Goal: Task Accomplishment & Management: Use online tool/utility

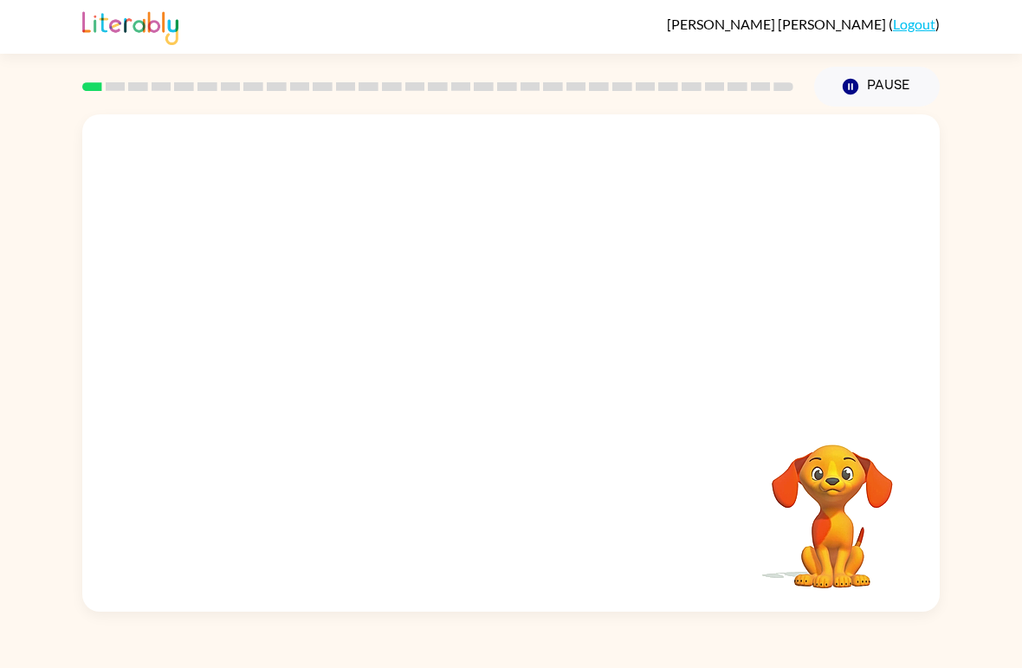
click at [468, 269] on video "Your browser must support playing .mp4 files to use Literably. Please try using…" at bounding box center [510, 261] width 857 height 294
click at [571, 328] on video "Your browser must support playing .mp4 files to use Literably. Please try using…" at bounding box center [510, 261] width 857 height 294
click at [610, 279] on video "Your browser must support playing .mp4 files to use Literably. Please try using…" at bounding box center [510, 261] width 857 height 294
click at [533, 385] on button "button" at bounding box center [510, 371] width 111 height 63
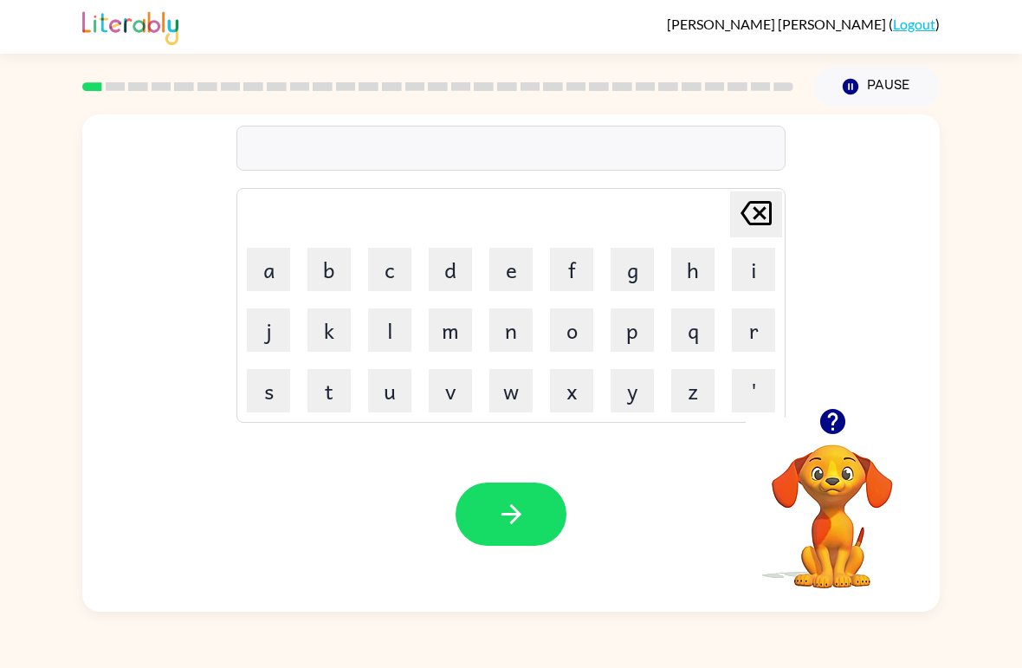
click at [327, 284] on button "b" at bounding box center [328, 269] width 43 height 43
click at [572, 341] on button "o" at bounding box center [571, 329] width 43 height 43
click at [745, 329] on button "r" at bounding box center [753, 329] width 43 height 43
click at [455, 266] on button "d" at bounding box center [450, 269] width 43 height 43
click at [500, 272] on button "e" at bounding box center [510, 269] width 43 height 43
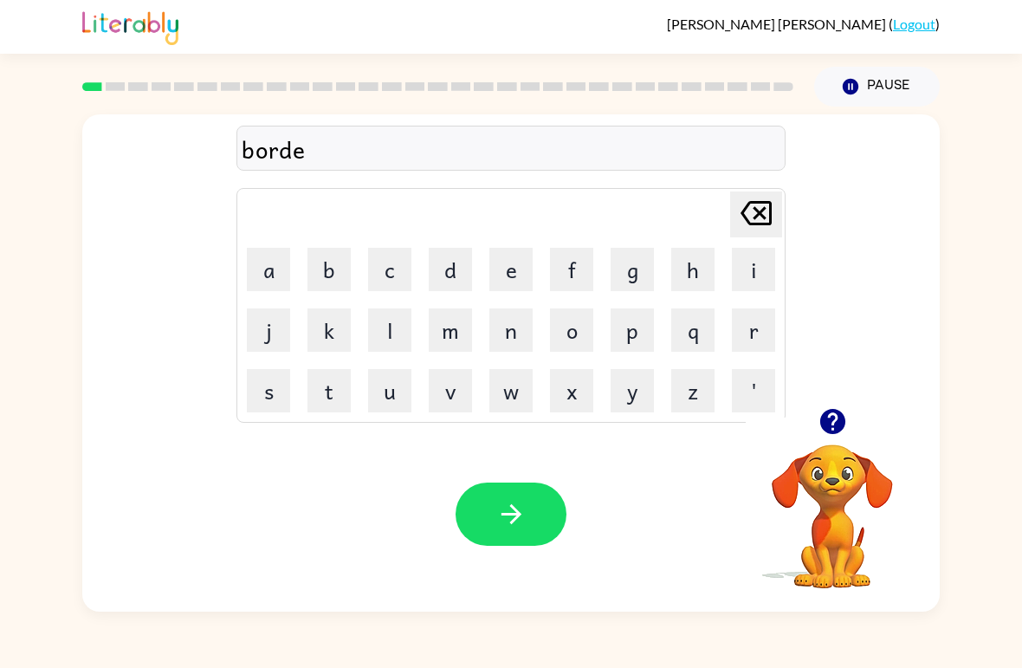
click at [753, 339] on button "r" at bounding box center [753, 329] width 43 height 43
click at [501, 506] on icon "button" at bounding box center [511, 514] width 30 height 30
click at [747, 338] on button "r" at bounding box center [753, 329] width 43 height 43
click at [579, 333] on button "o" at bounding box center [571, 329] width 43 height 43
click at [390, 392] on button "u" at bounding box center [389, 390] width 43 height 43
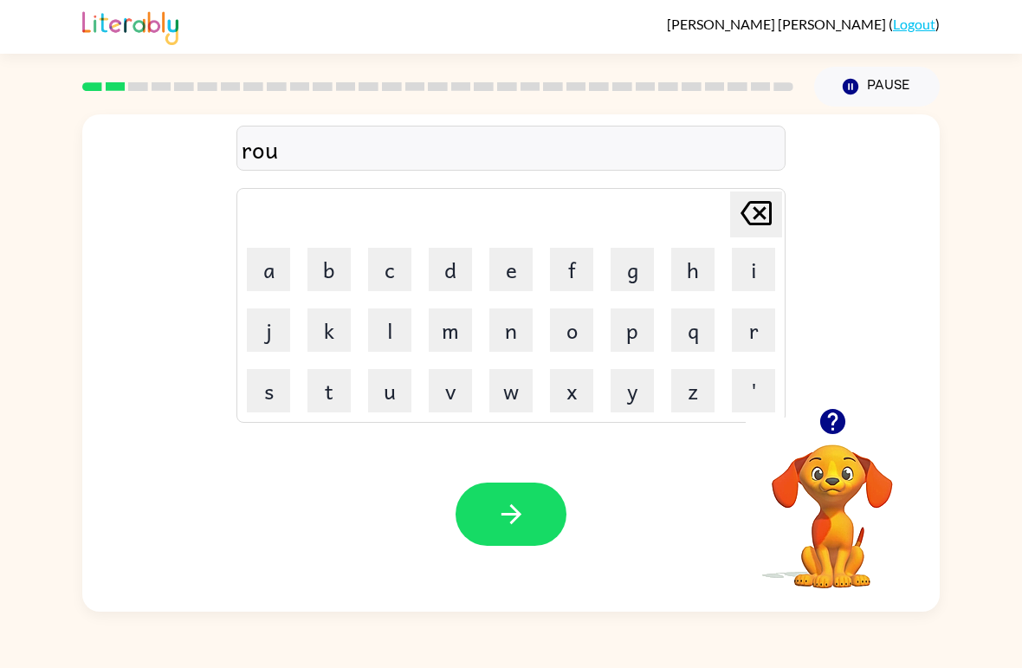
click at [512, 338] on button "n" at bounding box center [510, 329] width 43 height 43
click at [461, 272] on button "d" at bounding box center [450, 269] width 43 height 43
click at [506, 516] on icon "button" at bounding box center [511, 514] width 30 height 30
click at [456, 343] on button "m" at bounding box center [450, 329] width 43 height 43
click at [268, 282] on button "a" at bounding box center [268, 269] width 43 height 43
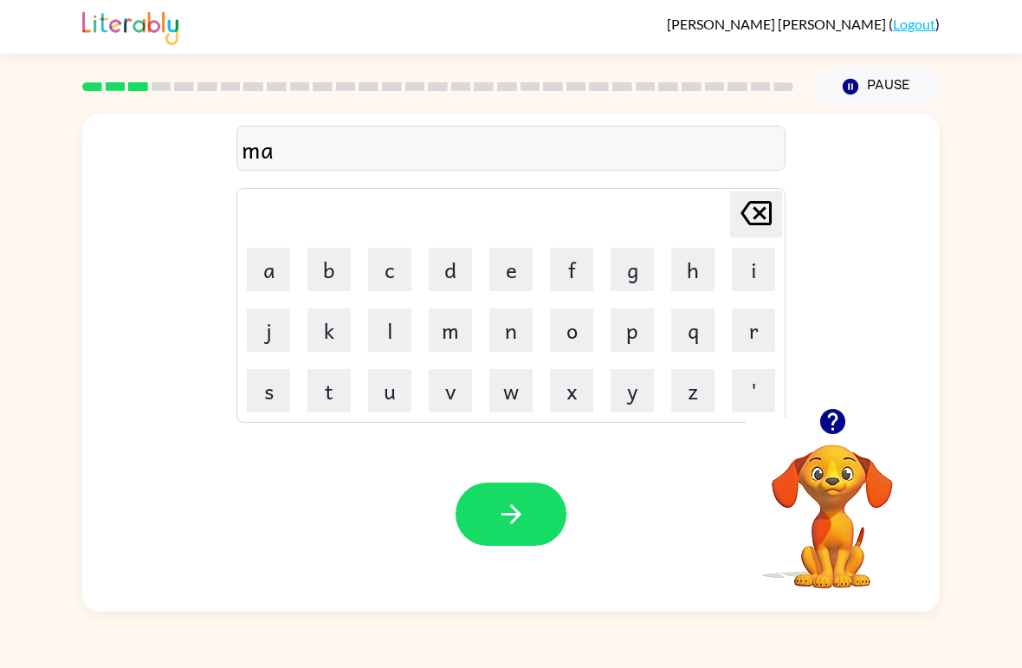
click at [395, 277] on button "c" at bounding box center [389, 269] width 43 height 43
click at [697, 279] on button "h" at bounding box center [692, 269] width 43 height 43
click at [753, 276] on button "i" at bounding box center [753, 269] width 43 height 43
click at [518, 339] on button "n" at bounding box center [510, 329] width 43 height 43
click at [511, 273] on button "e" at bounding box center [510, 269] width 43 height 43
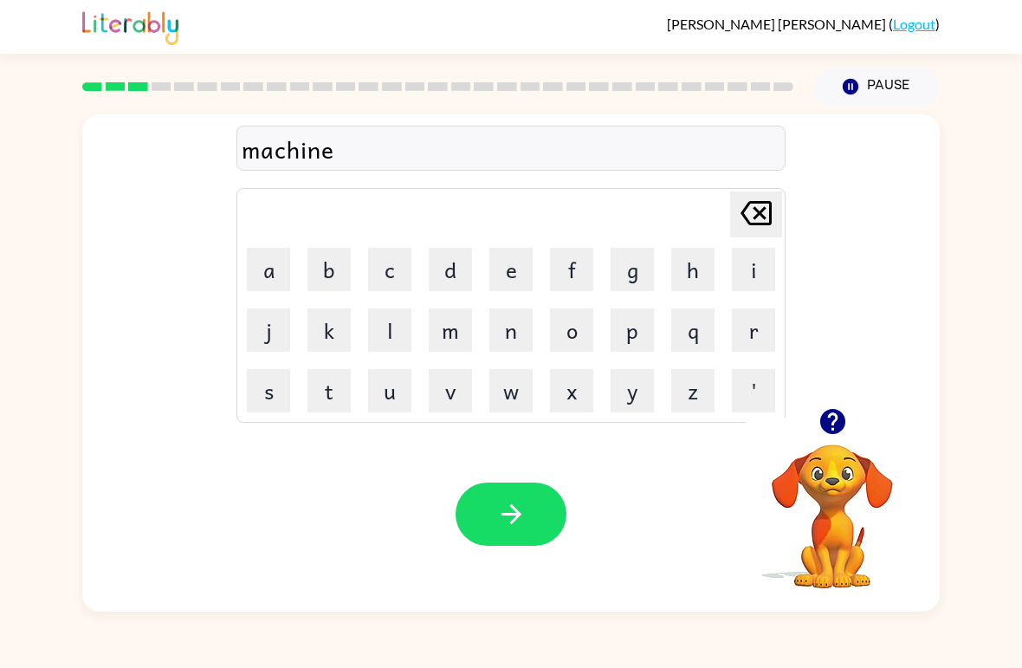
click at [522, 519] on icon "button" at bounding box center [511, 514] width 30 height 30
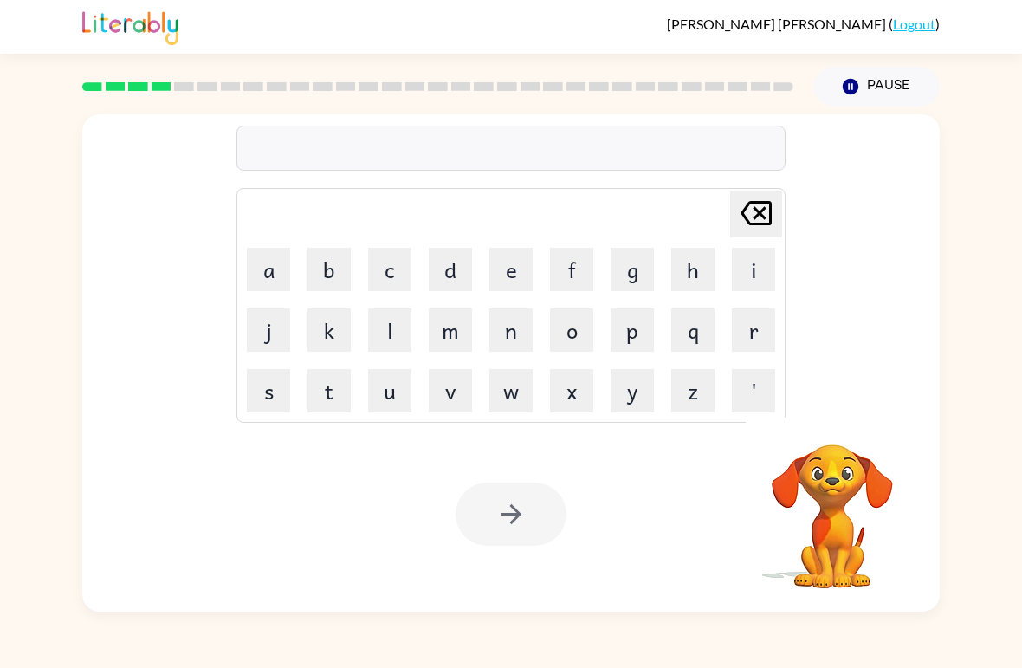
click at [113, 258] on div "[PERSON_NAME] last character input a b c d e f g h i j k l m n o p q r s t u v …" at bounding box center [510, 261] width 857 height 294
click at [121, 252] on div "[PERSON_NAME] last character input a b c d e f g h i j k l m n o p q r s t u v …" at bounding box center [510, 261] width 857 height 294
click at [328, 397] on button "t" at bounding box center [328, 390] width 43 height 43
click at [742, 335] on button "r" at bounding box center [753, 329] width 43 height 43
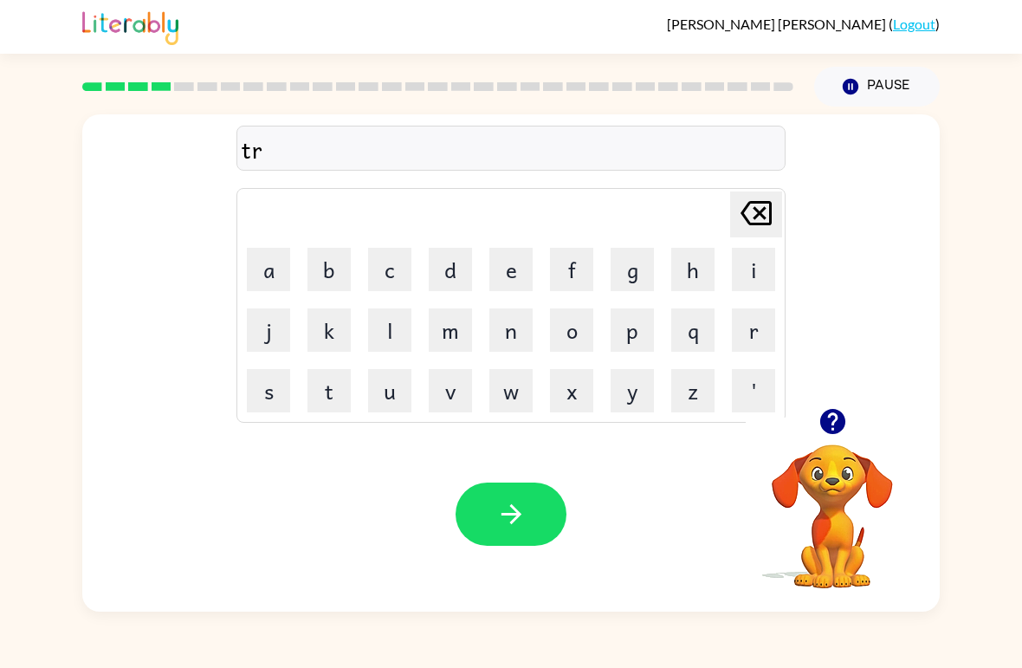
click at [256, 276] on button "a" at bounding box center [268, 269] width 43 height 43
click at [744, 264] on button "i" at bounding box center [753, 269] width 43 height 43
click at [513, 332] on button "n" at bounding box center [510, 329] width 43 height 43
click at [504, 519] on icon "button" at bounding box center [511, 514] width 30 height 30
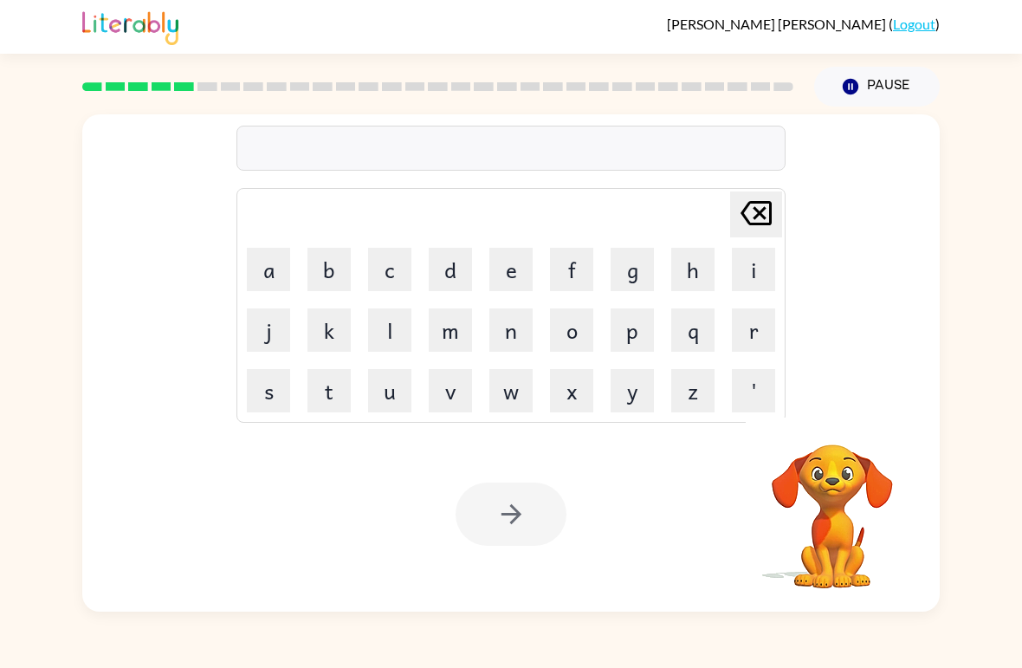
click at [69, 597] on div "[PERSON_NAME] last character input a b c d e f g h i j k l m n o p q r s t u v …" at bounding box center [511, 358] width 1022 height 505
click at [447, 266] on button "d" at bounding box center [450, 269] width 43 height 43
click at [512, 274] on button "e" at bounding box center [510, 269] width 43 height 43
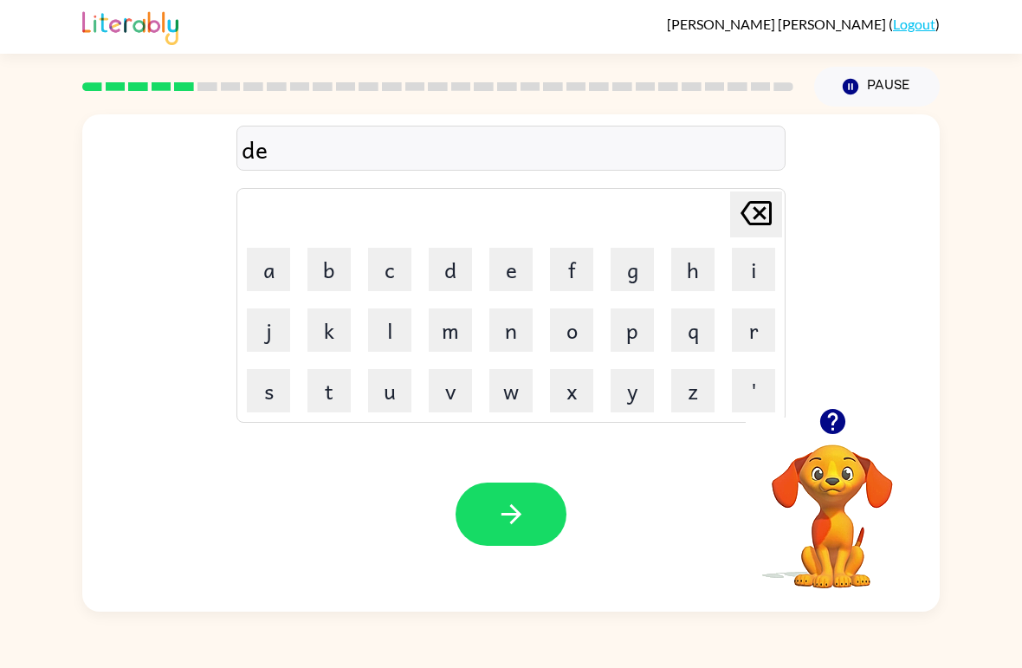
click at [565, 281] on button "f" at bounding box center [571, 269] width 43 height 43
click at [513, 279] on button "e" at bounding box center [510, 269] width 43 height 43
click at [511, 338] on button "n" at bounding box center [510, 329] width 43 height 43
click at [391, 263] on button "c" at bounding box center [389, 269] width 43 height 43
click at [507, 270] on button "e" at bounding box center [510, 269] width 43 height 43
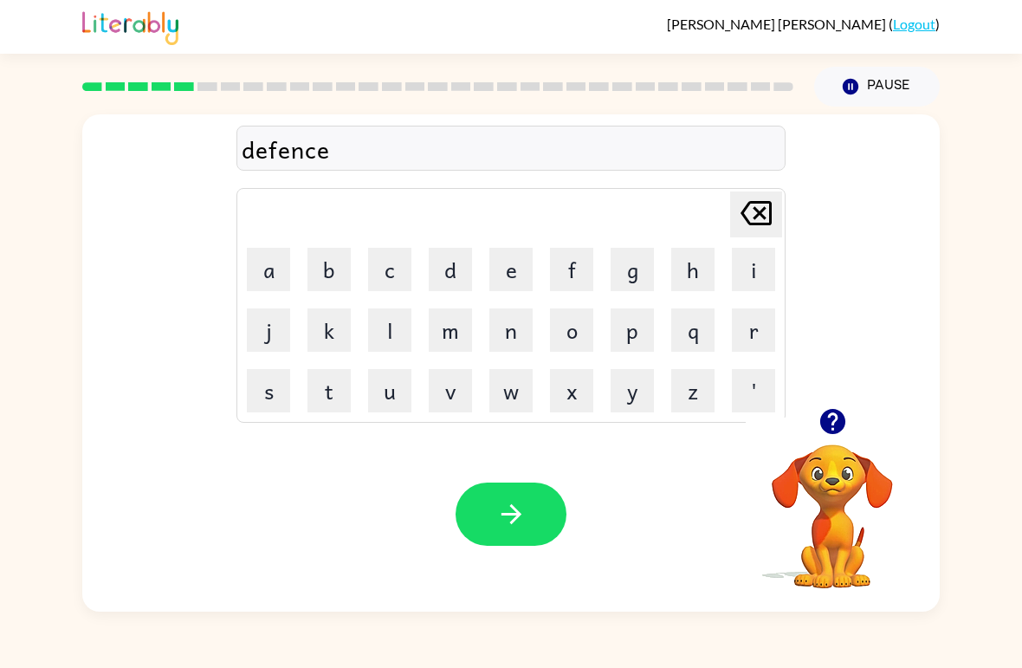
click at [453, 397] on button "v" at bounding box center [450, 390] width 43 height 43
click at [522, 281] on button "e" at bounding box center [510, 269] width 43 height 43
click at [496, 506] on icon "button" at bounding box center [511, 514] width 30 height 30
click at [454, 390] on button "v" at bounding box center [450, 390] width 43 height 43
click at [281, 347] on button "j" at bounding box center [268, 329] width 43 height 43
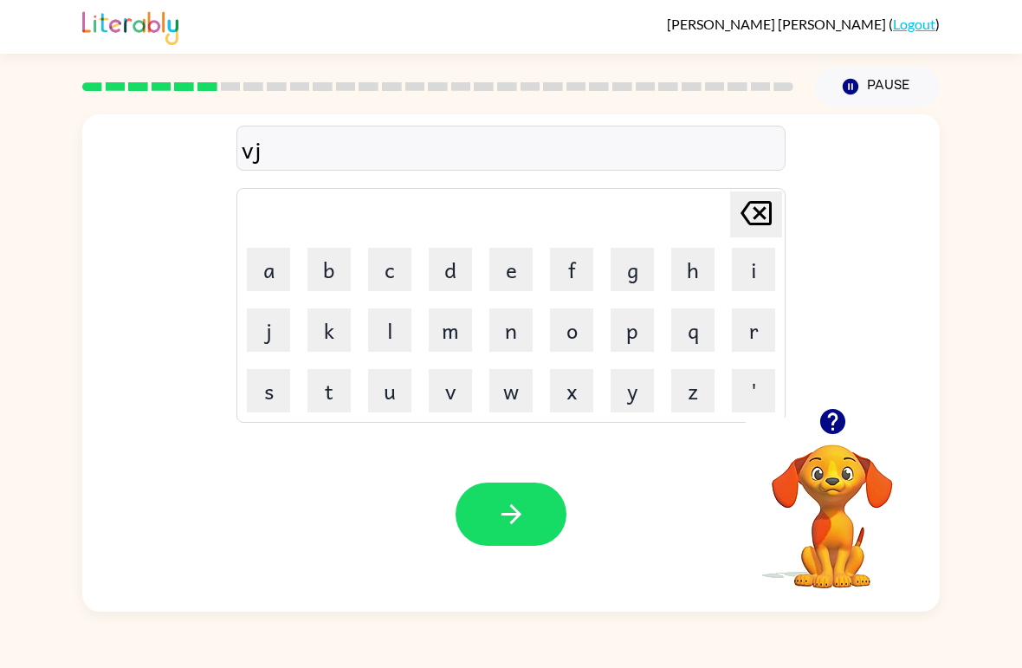
click at [737, 216] on icon "[PERSON_NAME] last character input" at bounding box center [756, 213] width 42 height 42
click at [262, 273] on button "a" at bounding box center [268, 269] width 43 height 43
click at [400, 273] on button "c" at bounding box center [389, 269] width 43 height 43
click at [285, 267] on button "a" at bounding box center [268, 269] width 43 height 43
click at [327, 400] on button "t" at bounding box center [328, 390] width 43 height 43
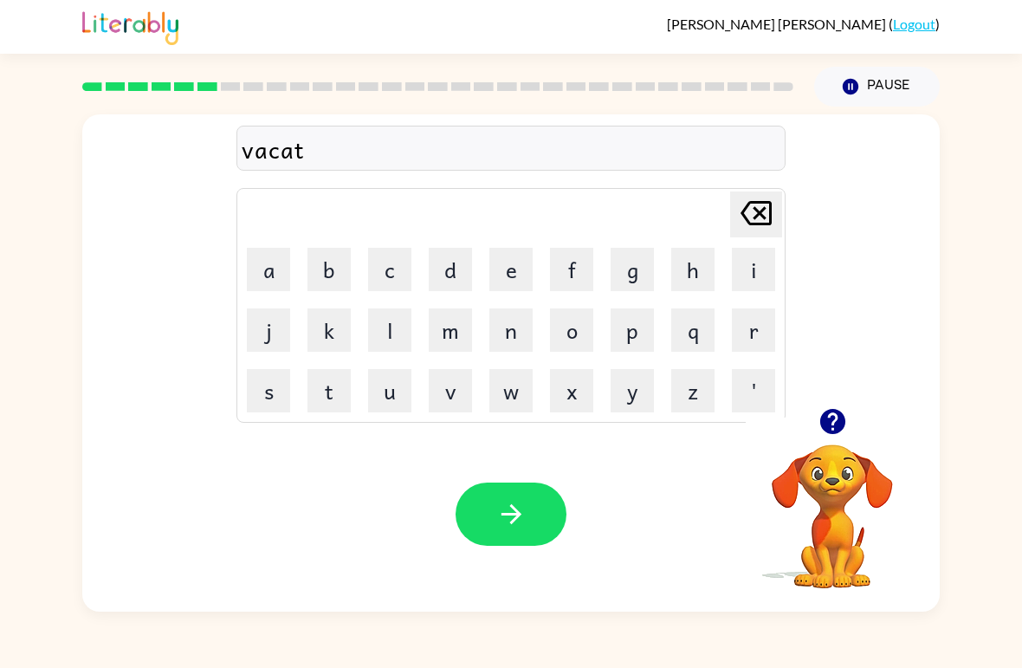
click at [759, 273] on button "i" at bounding box center [753, 269] width 43 height 43
click at [573, 339] on button "o" at bounding box center [571, 329] width 43 height 43
click at [517, 341] on button "n" at bounding box center [510, 329] width 43 height 43
click at [520, 521] on icon "button" at bounding box center [511, 514] width 30 height 30
click at [629, 339] on button "p" at bounding box center [631, 329] width 43 height 43
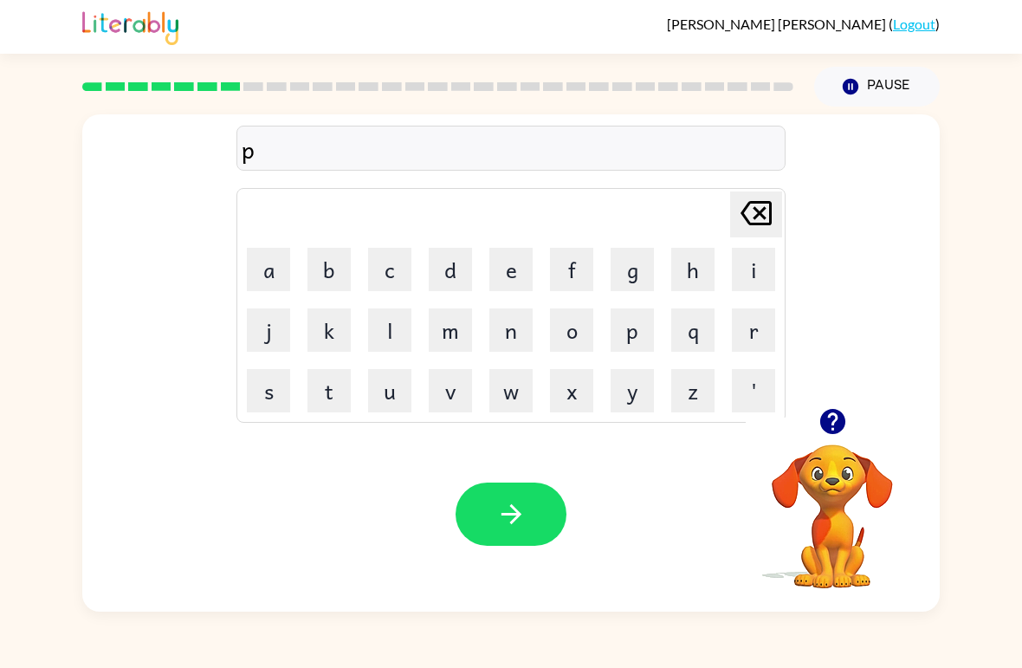
click at [565, 342] on button "o" at bounding box center [571, 329] width 43 height 43
click at [752, 216] on icon "[PERSON_NAME] last character input" at bounding box center [756, 213] width 42 height 42
click at [398, 401] on button "u" at bounding box center [389, 390] width 43 height 43
click at [459, 265] on button "d" at bounding box center [450, 269] width 43 height 43
click at [459, 264] on button "d" at bounding box center [450, 269] width 43 height 43
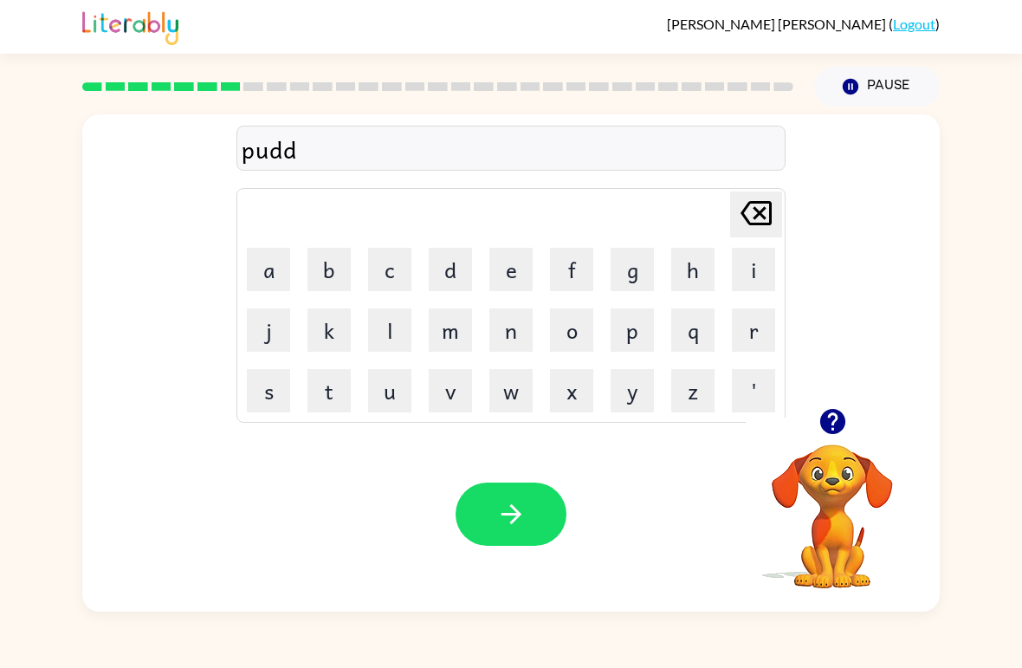
click at [384, 327] on button "l" at bounding box center [389, 329] width 43 height 43
click at [510, 275] on button "e" at bounding box center [510, 269] width 43 height 43
click at [525, 534] on button "button" at bounding box center [510, 513] width 111 height 63
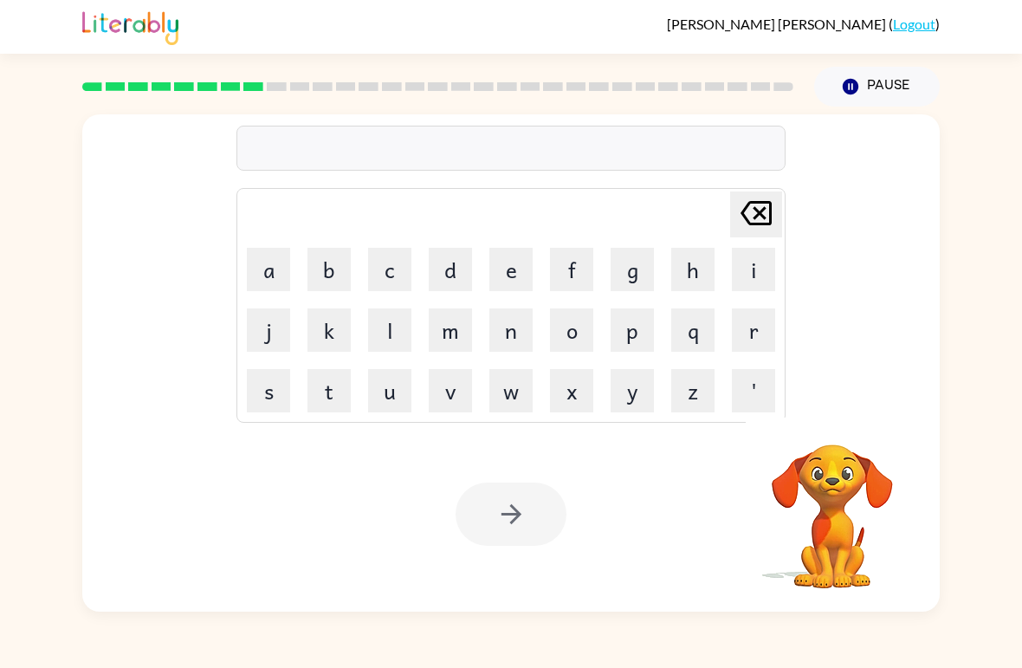
click at [455, 328] on button "m" at bounding box center [450, 329] width 43 height 43
click at [749, 272] on button "i" at bounding box center [753, 269] width 43 height 43
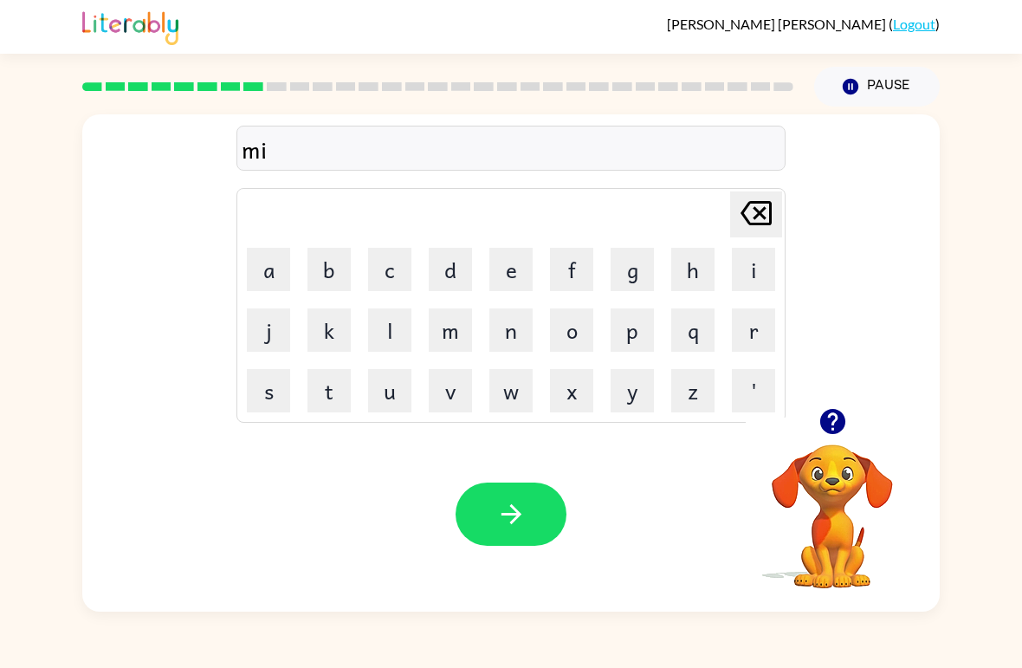
click at [747, 326] on button "r" at bounding box center [753, 329] width 43 height 43
click at [268, 269] on button "a" at bounding box center [268, 269] width 43 height 43
click at [397, 276] on button "c" at bounding box center [389, 269] width 43 height 43
click at [385, 332] on button "l" at bounding box center [389, 329] width 43 height 43
click at [512, 269] on button "e" at bounding box center [510, 269] width 43 height 43
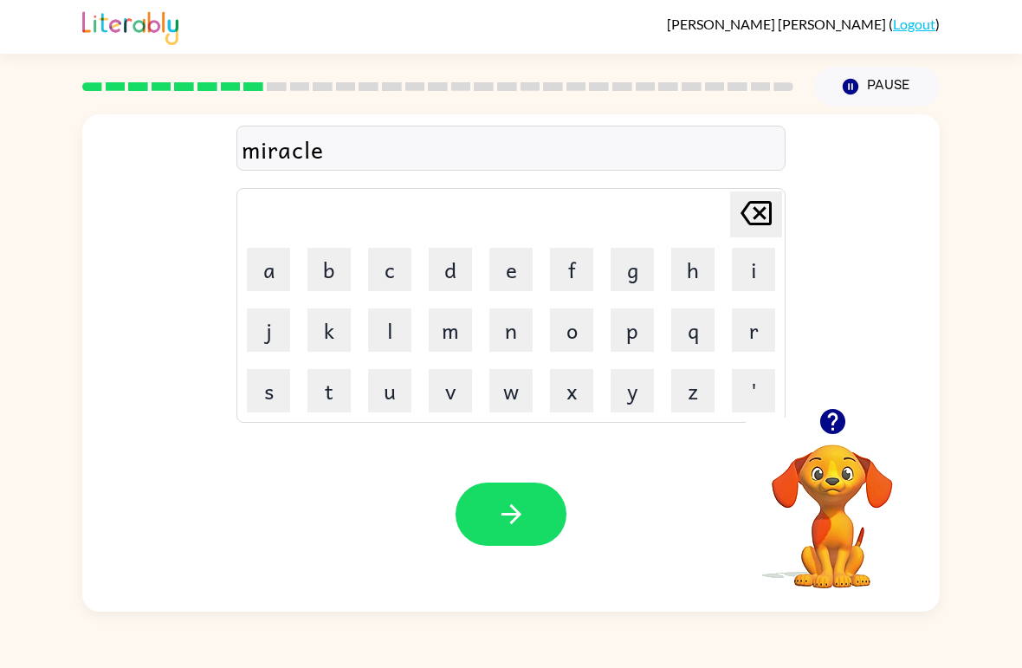
click at [508, 519] on icon "button" at bounding box center [511, 514] width 30 height 30
click at [465, 332] on button "m" at bounding box center [450, 329] width 43 height 43
click at [749, 261] on button "i" at bounding box center [753, 269] width 43 height 43
click at [458, 277] on button "d" at bounding box center [450, 269] width 43 height 43
click at [455, 345] on button "m" at bounding box center [450, 329] width 43 height 43
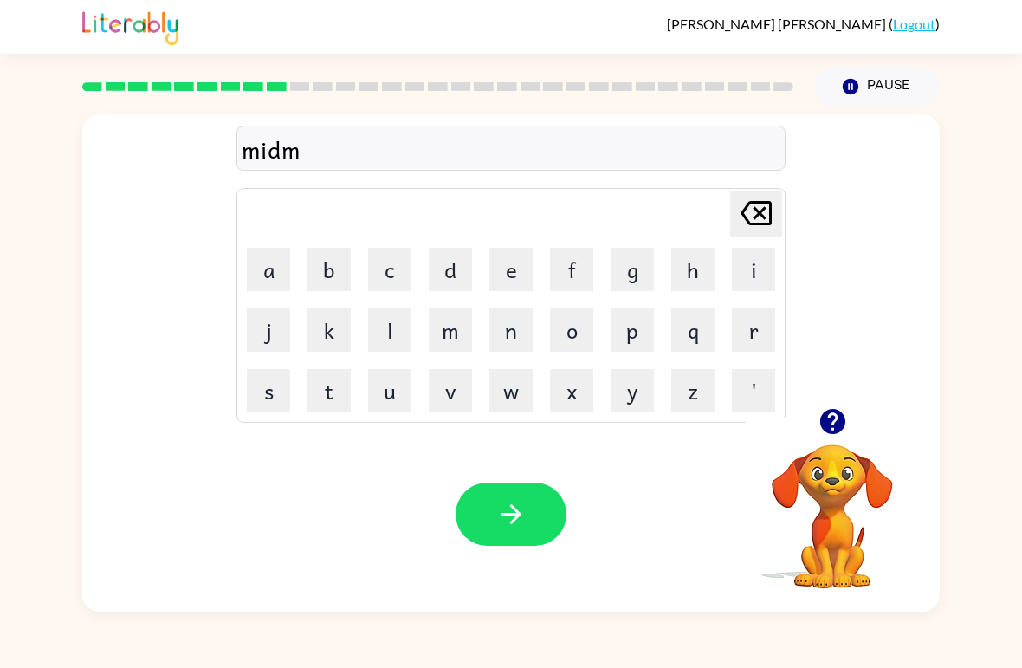
click at [571, 337] on button "o" at bounding box center [571, 329] width 43 height 43
click at [756, 333] on button "r" at bounding box center [753, 329] width 43 height 43
click at [509, 345] on button "n" at bounding box center [510, 329] width 43 height 43
click at [737, 273] on button "i" at bounding box center [753, 269] width 43 height 43
click at [519, 323] on button "n" at bounding box center [510, 329] width 43 height 43
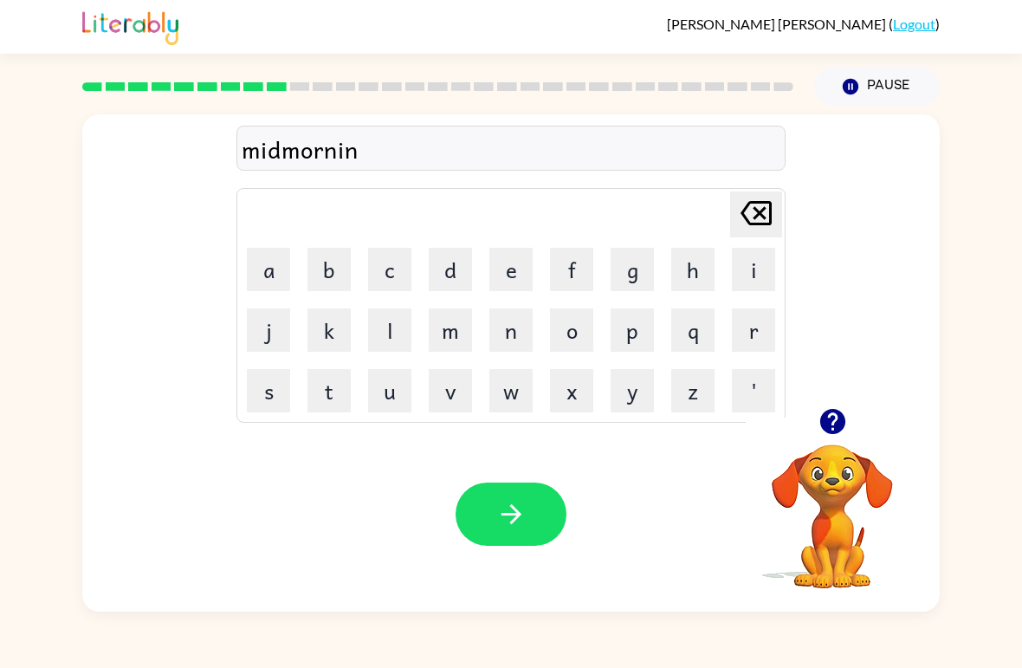
click at [629, 286] on button "g" at bounding box center [631, 269] width 43 height 43
click at [505, 506] on icon "button" at bounding box center [511, 514] width 30 height 30
click at [454, 273] on button "d" at bounding box center [450, 269] width 43 height 43
click at [508, 279] on button "e" at bounding box center [510, 269] width 43 height 43
click at [269, 401] on button "s" at bounding box center [268, 390] width 43 height 43
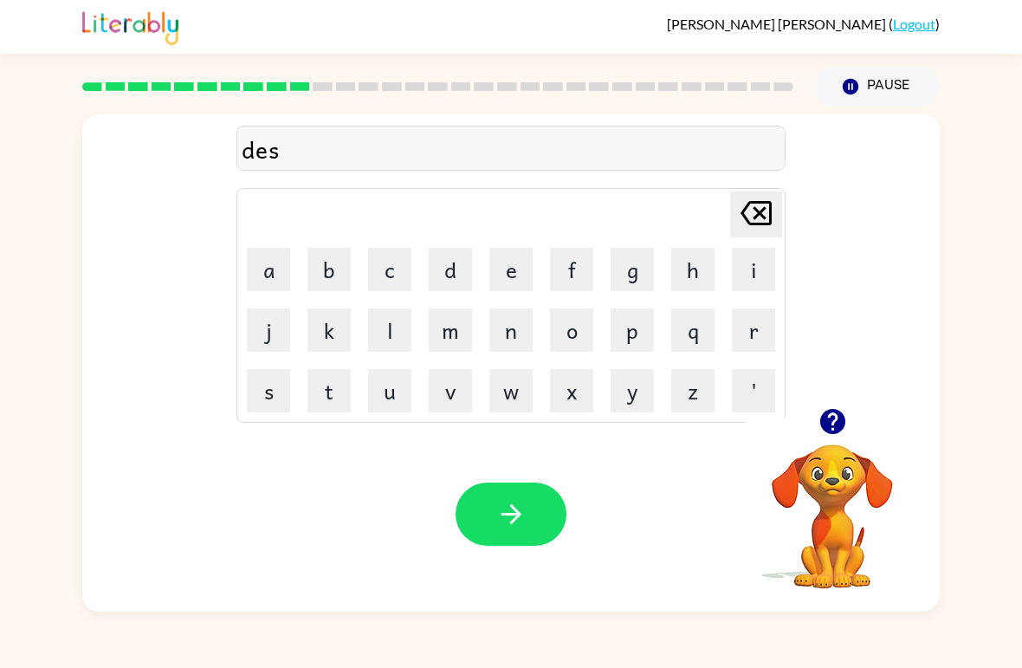
click at [350, 394] on button "t" at bounding box center [328, 390] width 43 height 43
click at [752, 334] on button "r" at bounding box center [753, 329] width 43 height 43
click at [577, 338] on button "o" at bounding box center [571, 329] width 43 height 43
click at [278, 406] on button "s" at bounding box center [268, 390] width 43 height 43
click at [336, 391] on button "t" at bounding box center [328, 390] width 43 height 43
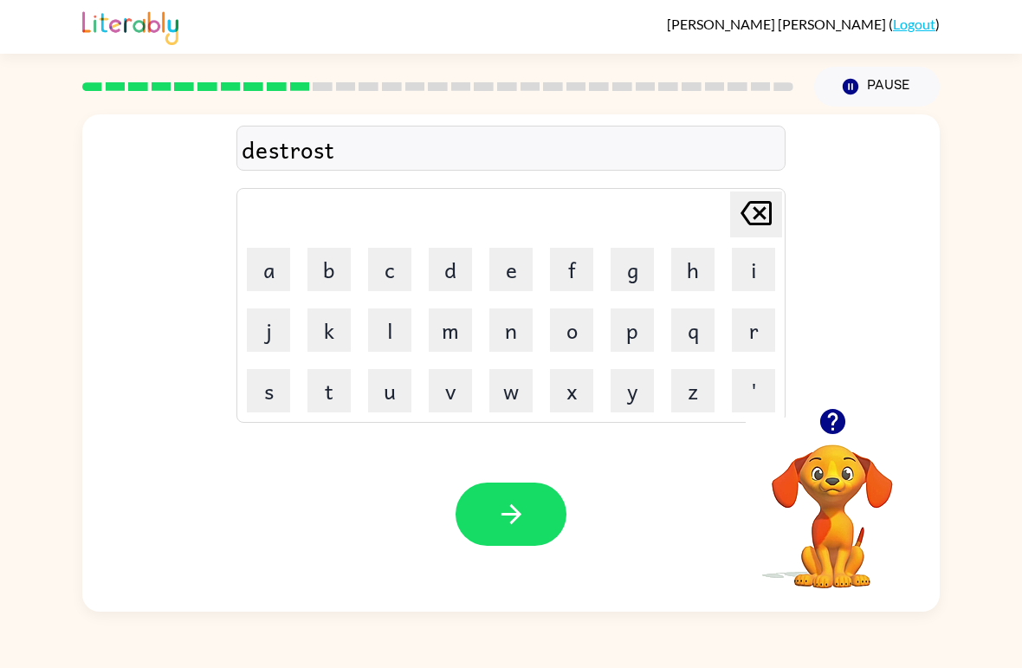
click at [513, 537] on button "button" at bounding box center [510, 513] width 111 height 63
click at [749, 332] on button "r" at bounding box center [753, 329] width 43 height 43
click at [585, 335] on button "o" at bounding box center [571, 329] width 43 height 43
click at [448, 277] on button "d" at bounding box center [450, 269] width 43 height 43
click at [494, 279] on button "e" at bounding box center [510, 269] width 43 height 43
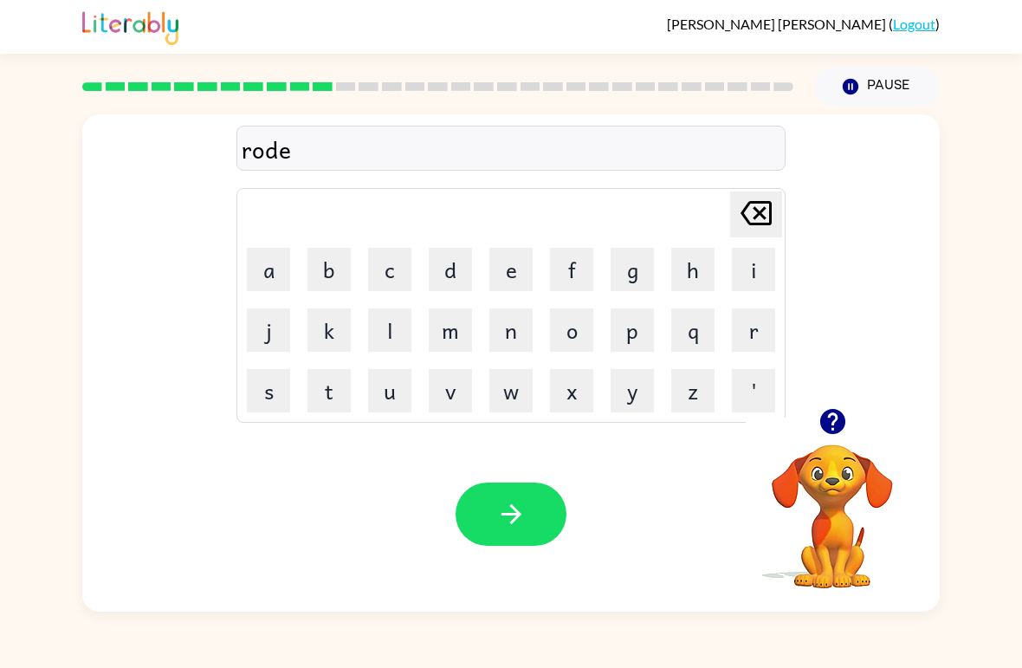
click at [513, 514] on icon "button" at bounding box center [510, 514] width 20 height 20
click at [396, 393] on button "u" at bounding box center [389, 390] width 43 height 43
click at [630, 335] on button "p" at bounding box center [631, 329] width 43 height 43
click at [762, 326] on button "r" at bounding box center [753, 329] width 43 height 43
click at [267, 290] on button "a" at bounding box center [268, 269] width 43 height 43
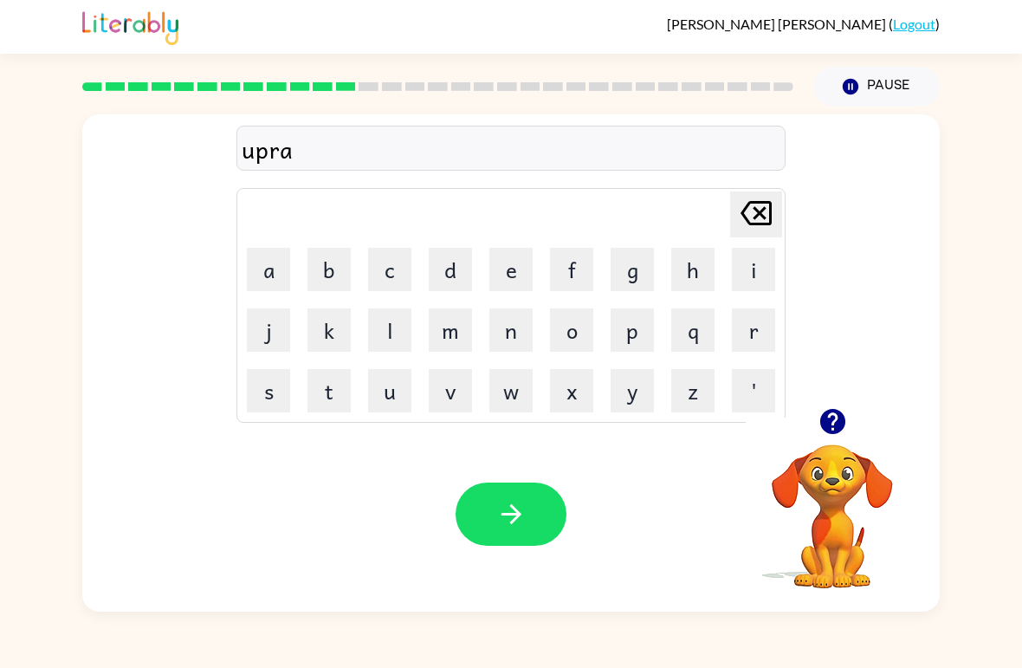
click at [341, 384] on button "t" at bounding box center [328, 390] width 43 height 43
click at [521, 283] on button "e" at bounding box center [510, 269] width 43 height 43
click at [505, 513] on icon "button" at bounding box center [511, 514] width 30 height 30
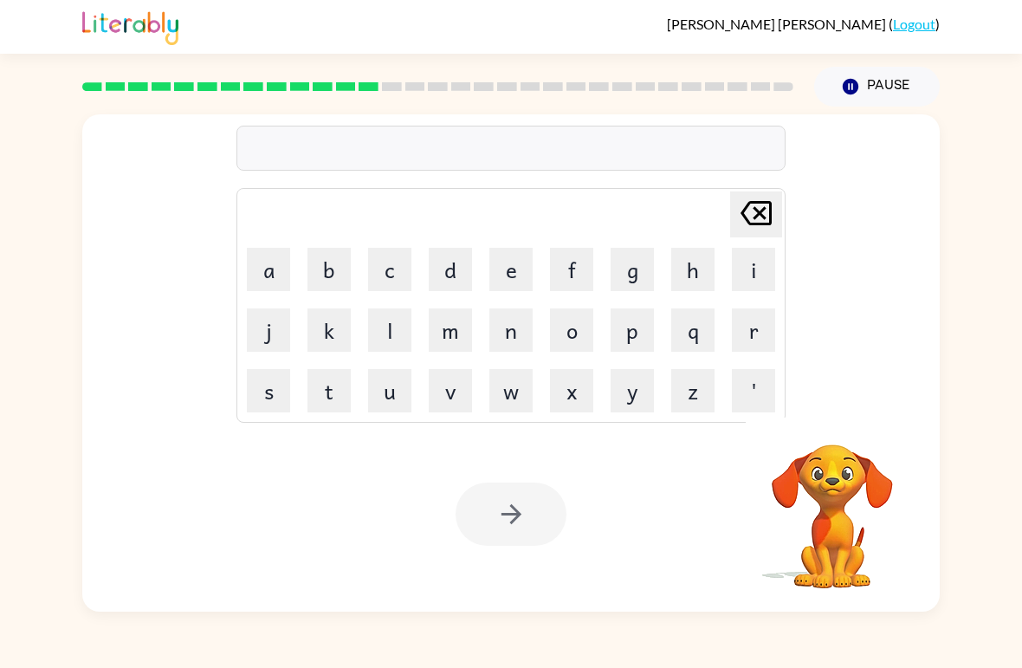
click at [453, 334] on button "m" at bounding box center [450, 329] width 43 height 43
click at [278, 273] on button "a" at bounding box center [268, 269] width 43 height 43
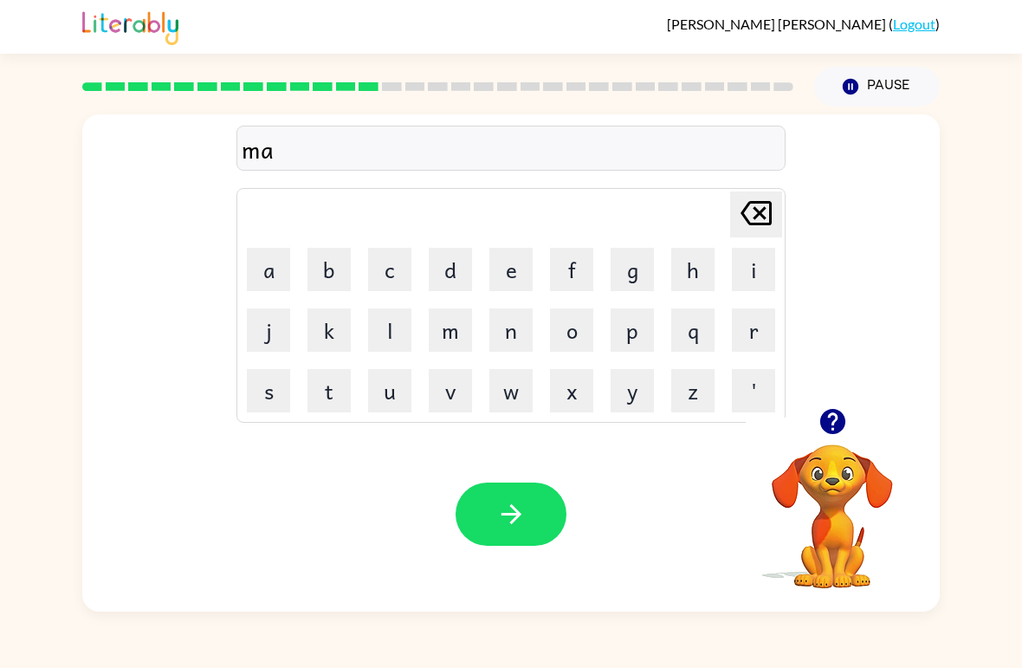
click at [442, 279] on button "d" at bounding box center [450, 269] width 43 height 43
click at [509, 341] on button "n" at bounding box center [510, 329] width 43 height 43
click at [513, 289] on button "e" at bounding box center [510, 269] width 43 height 43
click at [270, 395] on button "s" at bounding box center [268, 390] width 43 height 43
click at [270, 394] on button "s" at bounding box center [268, 390] width 43 height 43
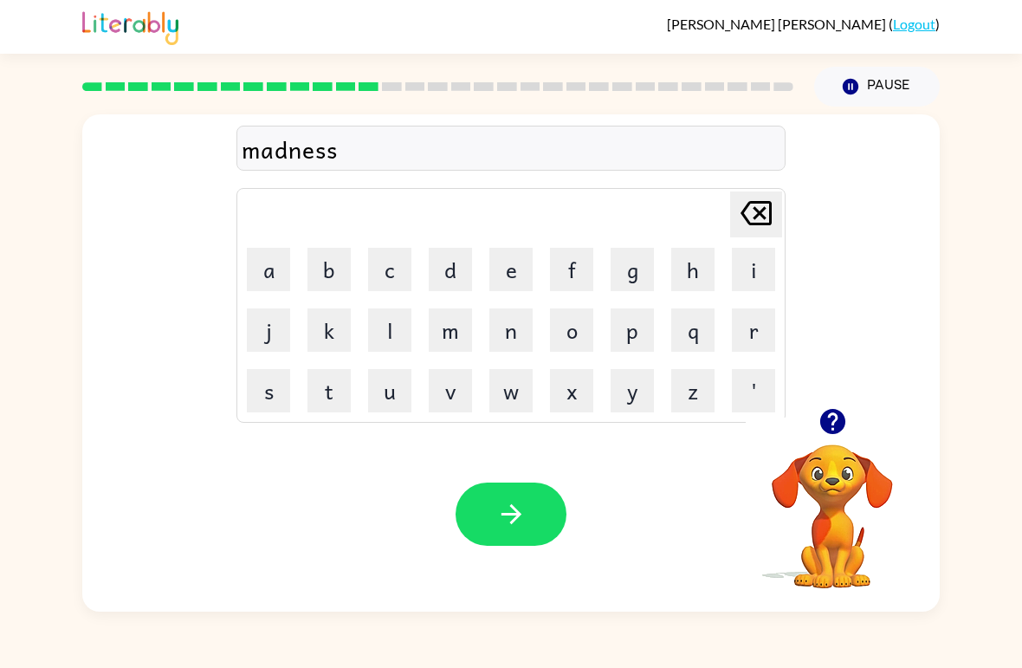
click at [507, 500] on icon "button" at bounding box center [511, 514] width 30 height 30
click at [315, 281] on button "b" at bounding box center [328, 269] width 43 height 43
click at [574, 338] on button "o" at bounding box center [571, 329] width 43 height 43
click at [512, 330] on button "n" at bounding box center [510, 329] width 43 height 43
click at [398, 399] on button "u" at bounding box center [389, 390] width 43 height 43
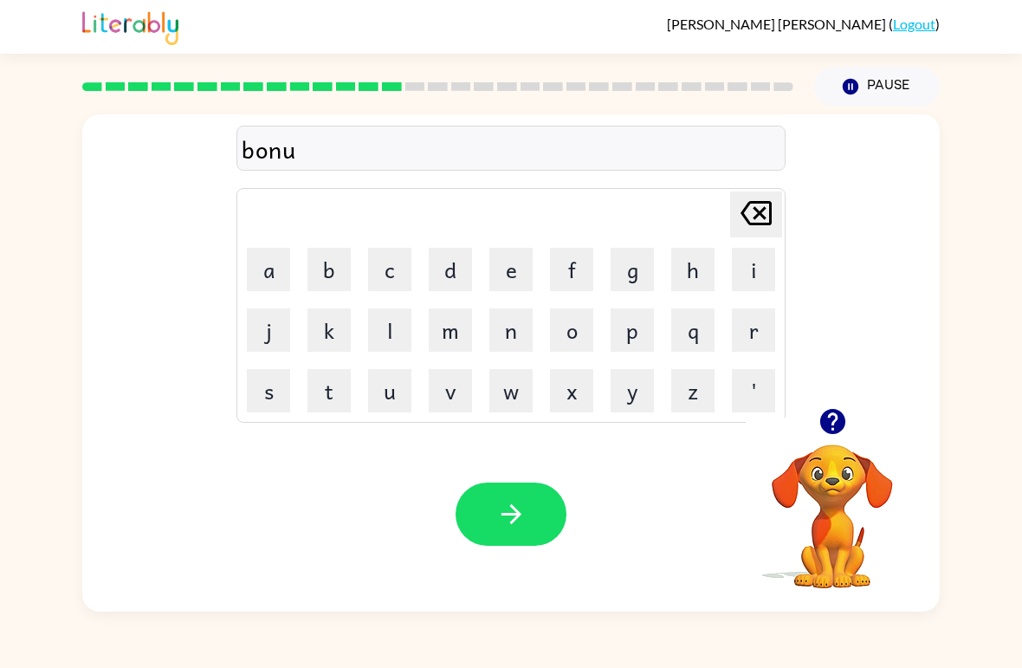
click at [274, 389] on button "s" at bounding box center [268, 390] width 43 height 43
click at [518, 516] on icon "button" at bounding box center [510, 514] width 20 height 20
click at [274, 397] on button "s" at bounding box center [268, 390] width 43 height 43
click at [510, 398] on button "w" at bounding box center [510, 390] width 43 height 43
click at [581, 328] on button "o" at bounding box center [571, 329] width 43 height 43
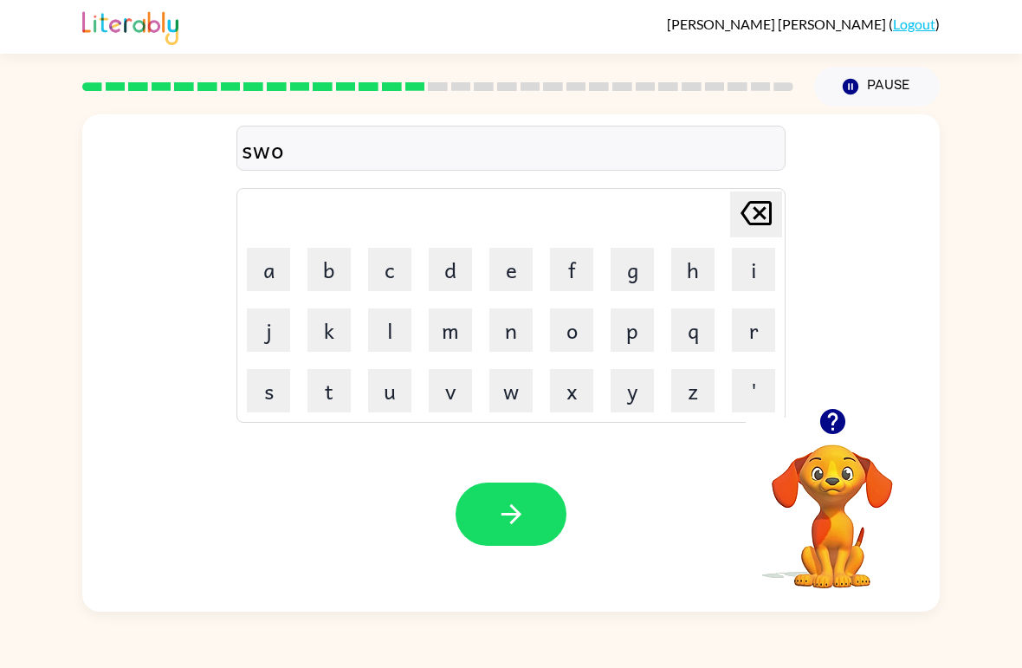
click at [750, 344] on button "r" at bounding box center [753, 329] width 43 height 43
click at [449, 339] on button "m" at bounding box center [450, 329] width 43 height 43
click at [520, 513] on icon "button" at bounding box center [511, 514] width 30 height 30
click at [842, 426] on icon "button" at bounding box center [831, 421] width 25 height 25
click at [268, 270] on button "a" at bounding box center [268, 269] width 43 height 43
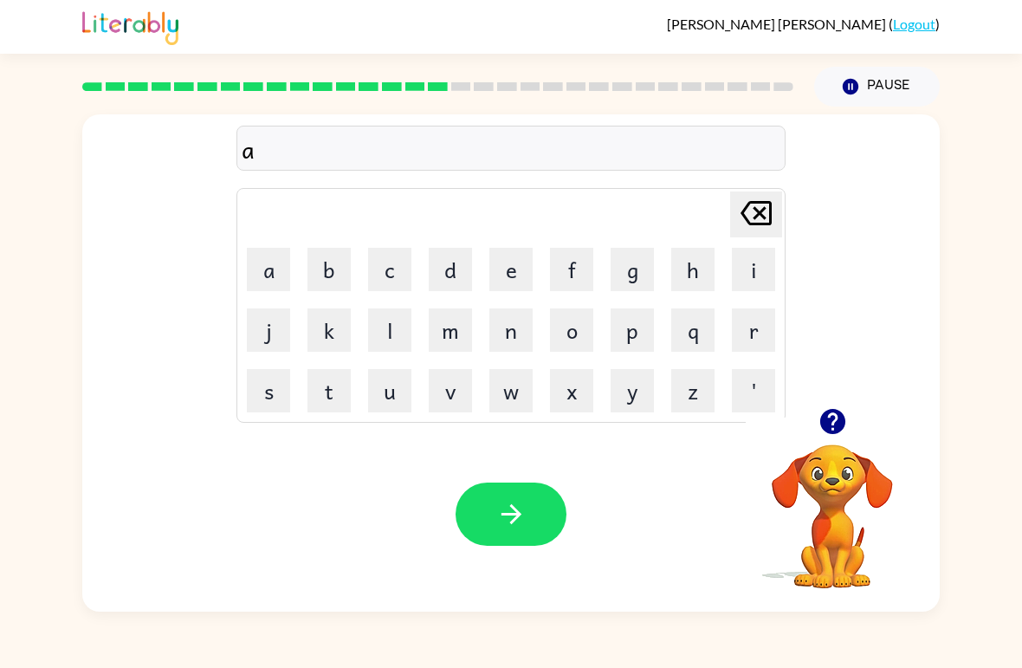
click at [455, 340] on button "m" at bounding box center [450, 329] width 43 height 43
click at [757, 211] on icon at bounding box center [755, 213] width 31 height 24
click at [756, 210] on icon at bounding box center [755, 213] width 31 height 24
click at [739, 336] on button "r" at bounding box center [753, 329] width 43 height 43
click at [261, 271] on button "a" at bounding box center [268, 269] width 43 height 43
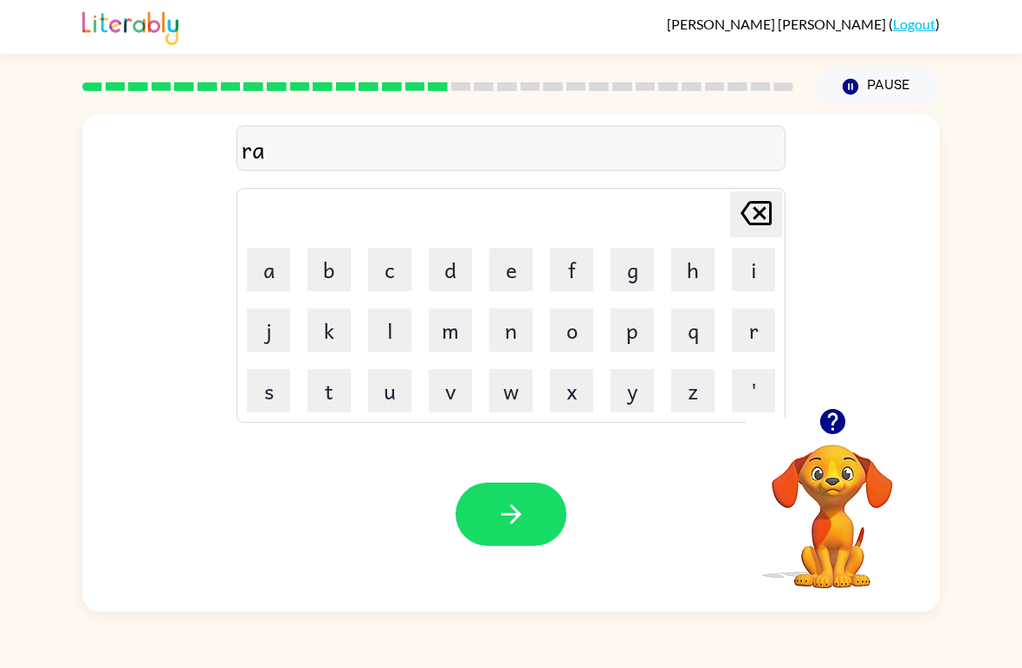
click at [455, 348] on button "m" at bounding box center [450, 329] width 43 height 43
click at [538, 505] on button "button" at bounding box center [510, 513] width 111 height 63
click at [319, 288] on button "b" at bounding box center [328, 269] width 43 height 43
click at [755, 339] on button "r" at bounding box center [753, 329] width 43 height 43
click at [506, 274] on button "e" at bounding box center [510, 269] width 43 height 43
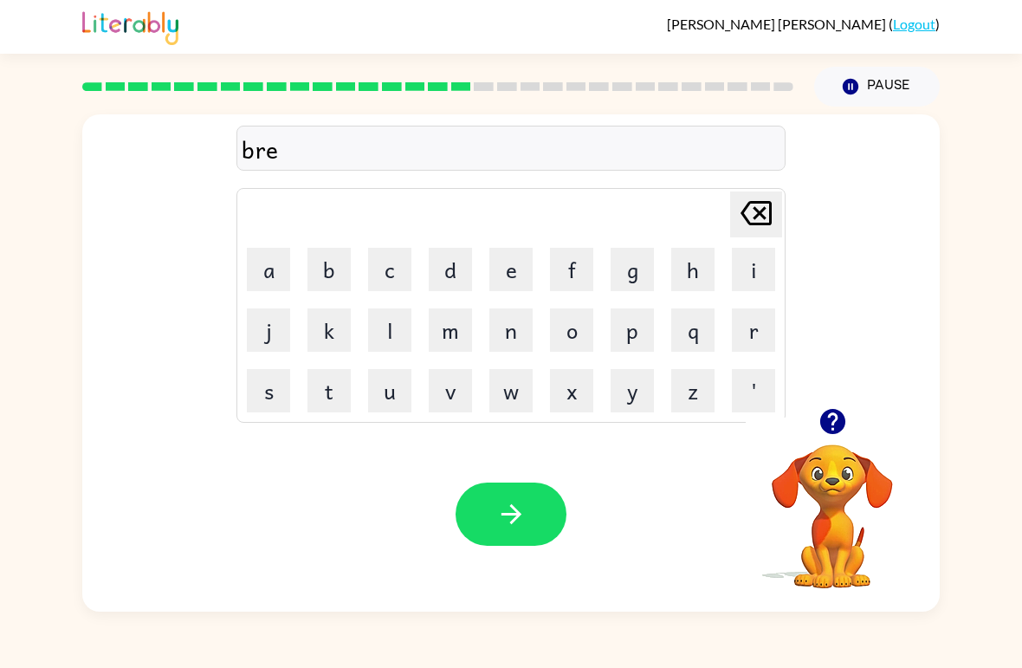
click at [506, 273] on button "e" at bounding box center [510, 269] width 43 height 43
click at [519, 343] on button "n" at bounding box center [510, 329] width 43 height 43
click at [755, 228] on icon "[PERSON_NAME] last character input" at bounding box center [756, 213] width 42 height 42
click at [451, 338] on button "m" at bounding box center [450, 329] width 43 height 43
click at [739, 281] on button "i" at bounding box center [753, 269] width 43 height 43
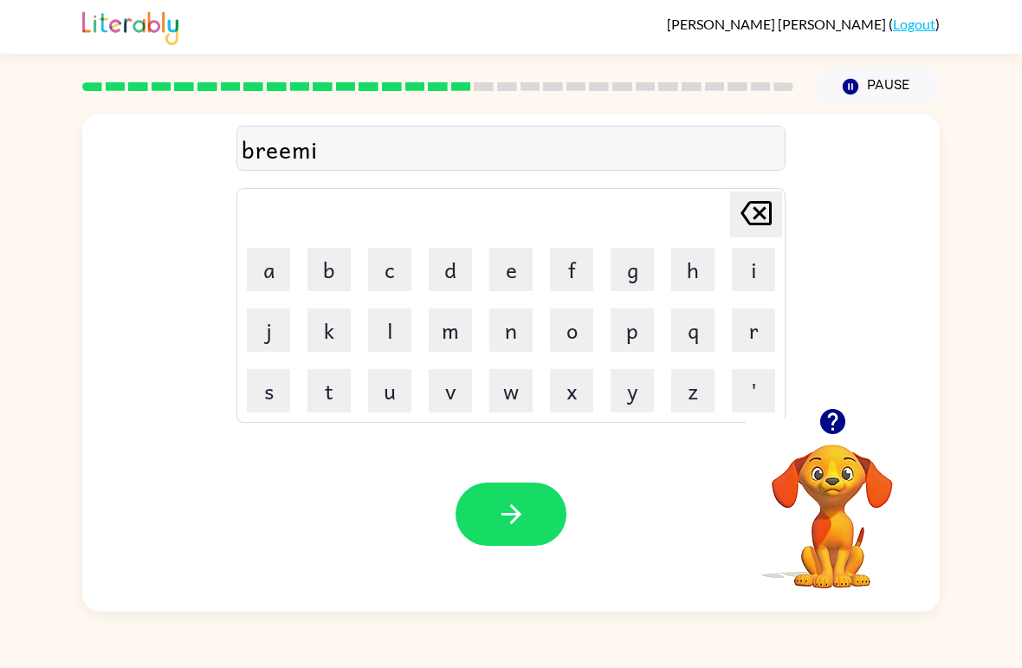
click at [527, 332] on button "n" at bounding box center [510, 329] width 43 height 43
click at [642, 278] on button "g" at bounding box center [631, 269] width 43 height 43
click at [500, 504] on icon "button" at bounding box center [511, 514] width 30 height 30
click at [754, 341] on button "r" at bounding box center [753, 329] width 43 height 43
click at [757, 275] on button "i" at bounding box center [753, 269] width 43 height 43
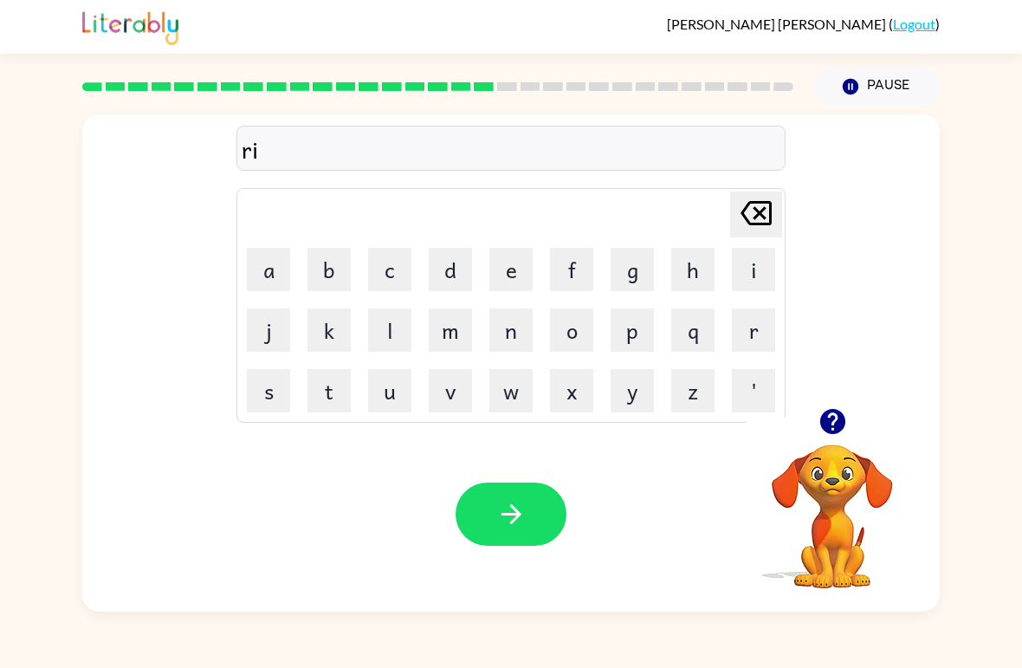
click at [273, 395] on button "s" at bounding box center [268, 390] width 43 height 43
click at [328, 338] on button "k" at bounding box center [328, 329] width 43 height 43
click at [741, 278] on button "i" at bounding box center [753, 269] width 43 height 43
click at [511, 278] on button "e" at bounding box center [510, 269] width 43 height 43
click at [289, 384] on button "s" at bounding box center [268, 390] width 43 height 43
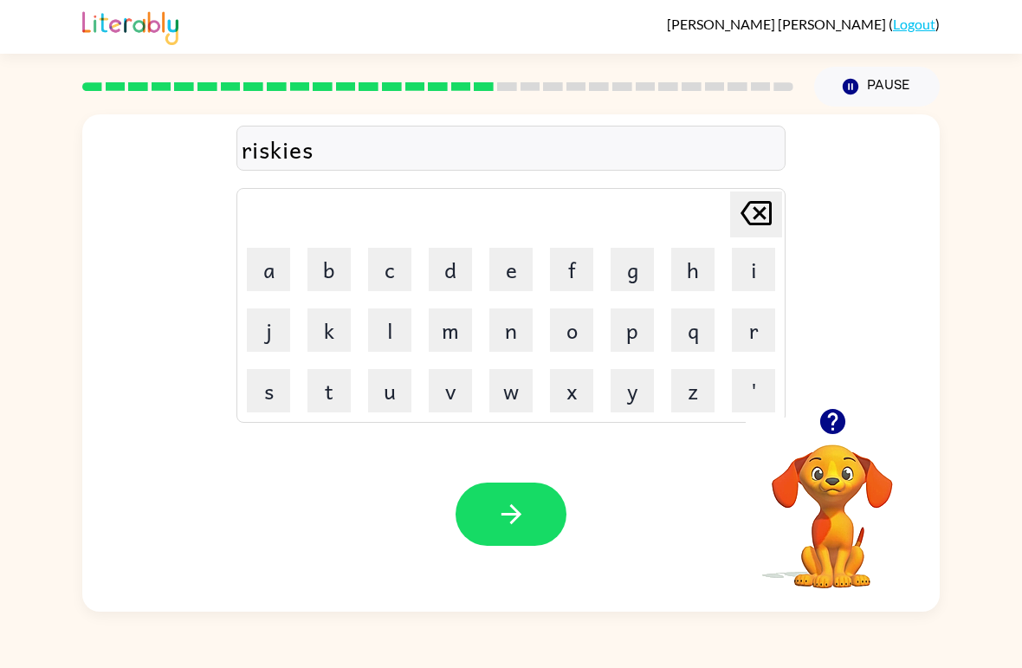
click at [335, 390] on button "t" at bounding box center [328, 390] width 43 height 43
click at [513, 524] on icon "button" at bounding box center [511, 514] width 30 height 30
click at [267, 282] on button "a" at bounding box center [268, 269] width 43 height 43
click at [742, 326] on button "r" at bounding box center [753, 329] width 43 height 43
click at [455, 338] on button "m" at bounding box center [450, 329] width 43 height 43
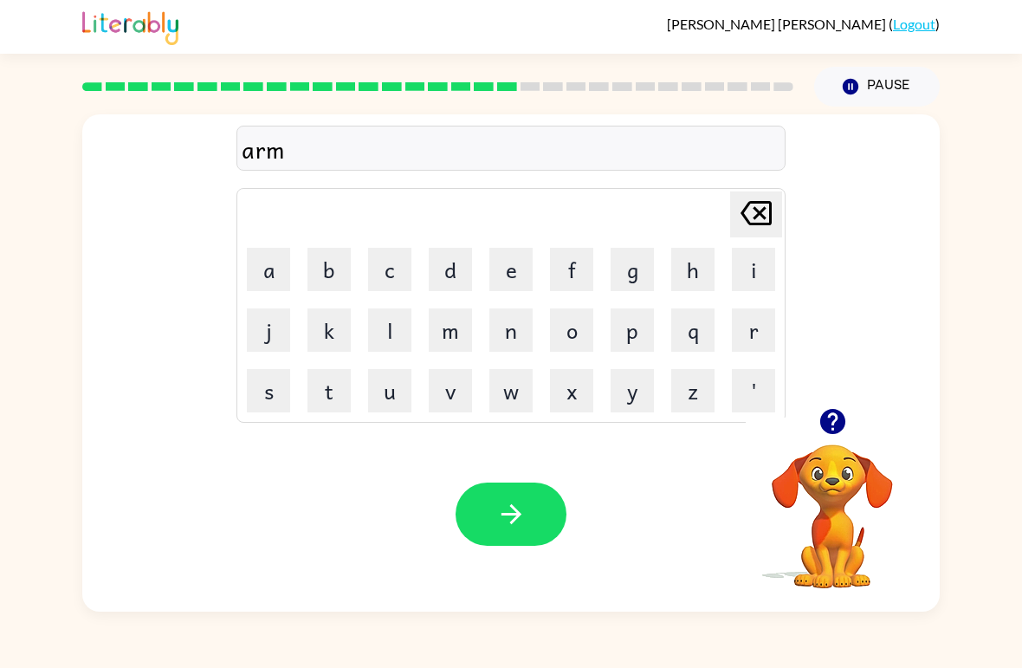
click at [563, 344] on button "o" at bounding box center [571, 329] width 43 height 43
click at [513, 339] on button "n" at bounding box center [510, 329] width 43 height 43
click at [338, 396] on button "t" at bounding box center [328, 390] width 43 height 43
click at [504, 513] on icon "button" at bounding box center [511, 514] width 30 height 30
click at [560, 281] on button "f" at bounding box center [571, 269] width 43 height 43
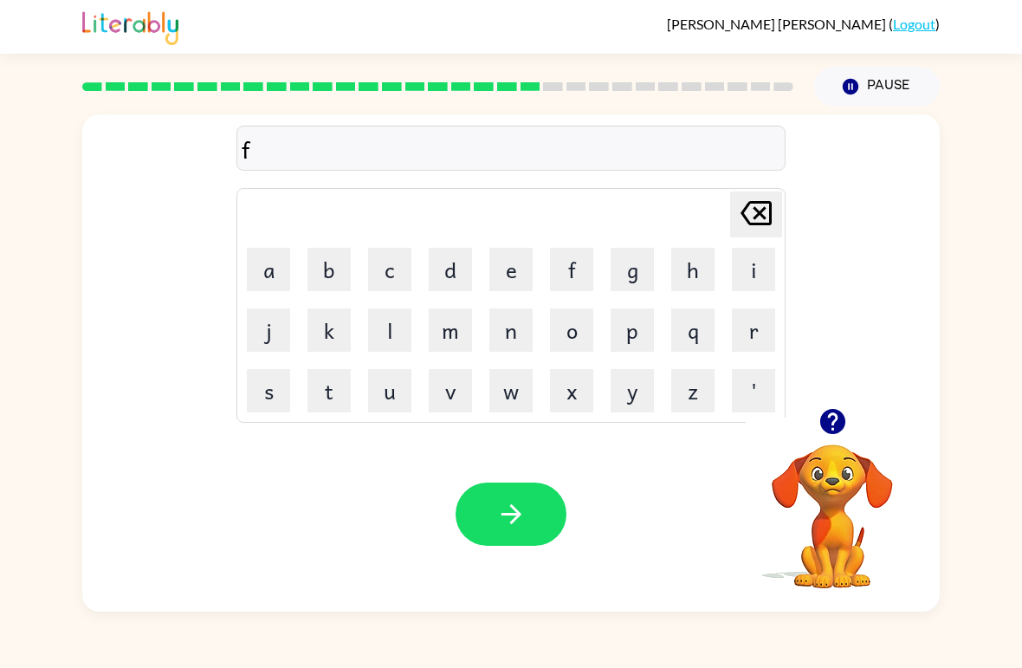
click at [574, 345] on button "o" at bounding box center [571, 329] width 43 height 43
click at [373, 335] on button "l" at bounding box center [389, 329] width 43 height 43
click at [372, 334] on button "l" at bounding box center [389, 329] width 43 height 43
click at [561, 331] on button "o" at bounding box center [571, 329] width 43 height 43
click at [509, 400] on button "w" at bounding box center [510, 390] width 43 height 43
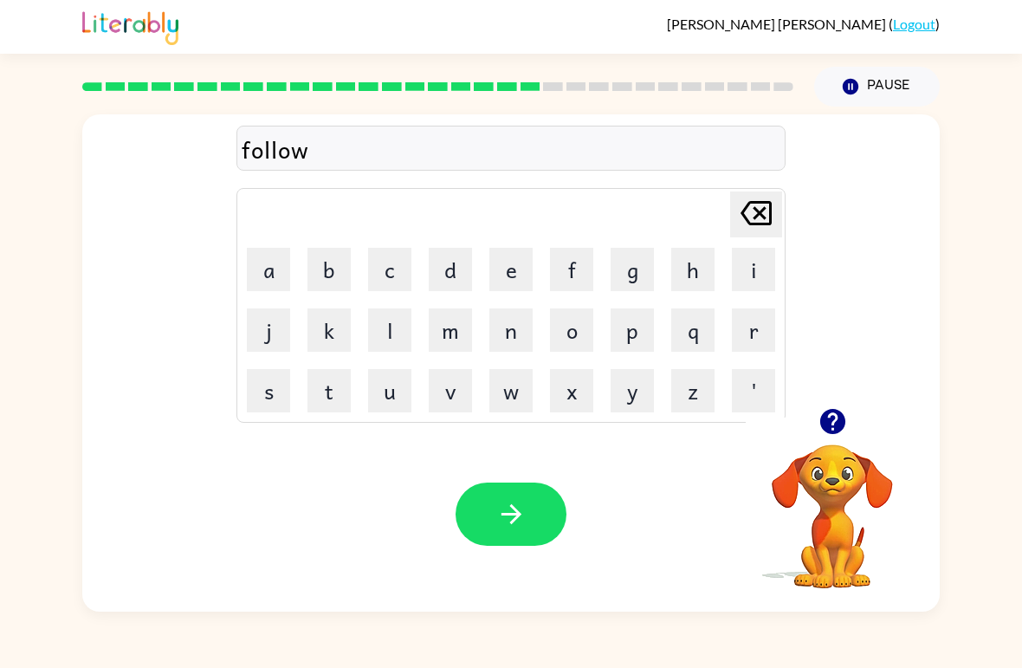
click at [518, 521] on icon "button" at bounding box center [511, 514] width 30 height 30
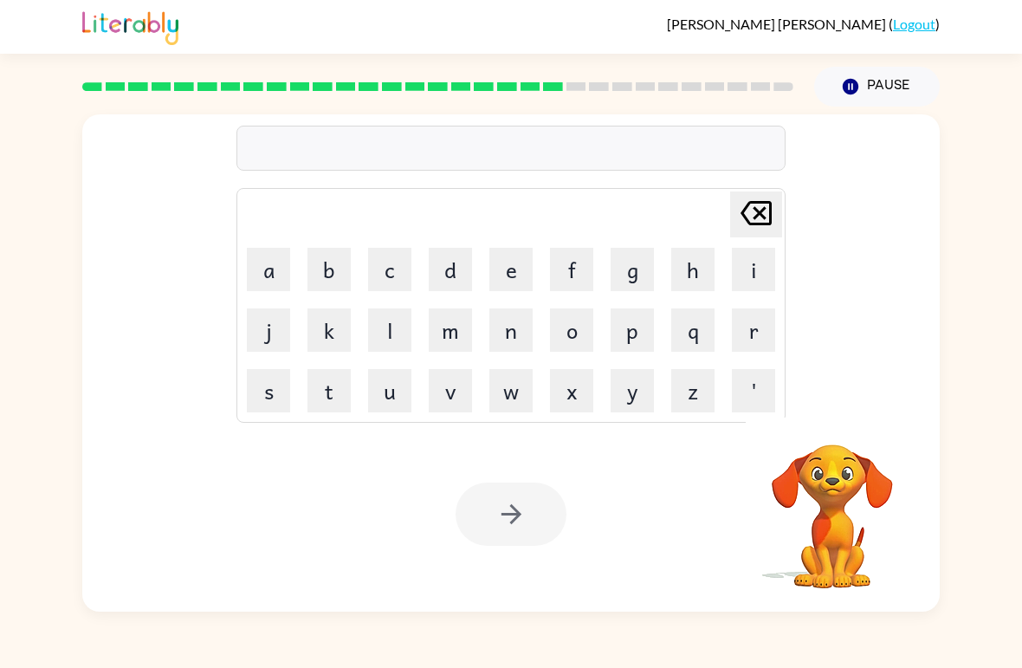
click at [394, 268] on button "c" at bounding box center [389, 269] width 43 height 43
click at [519, 342] on button "n" at bounding box center [510, 329] width 43 height 43
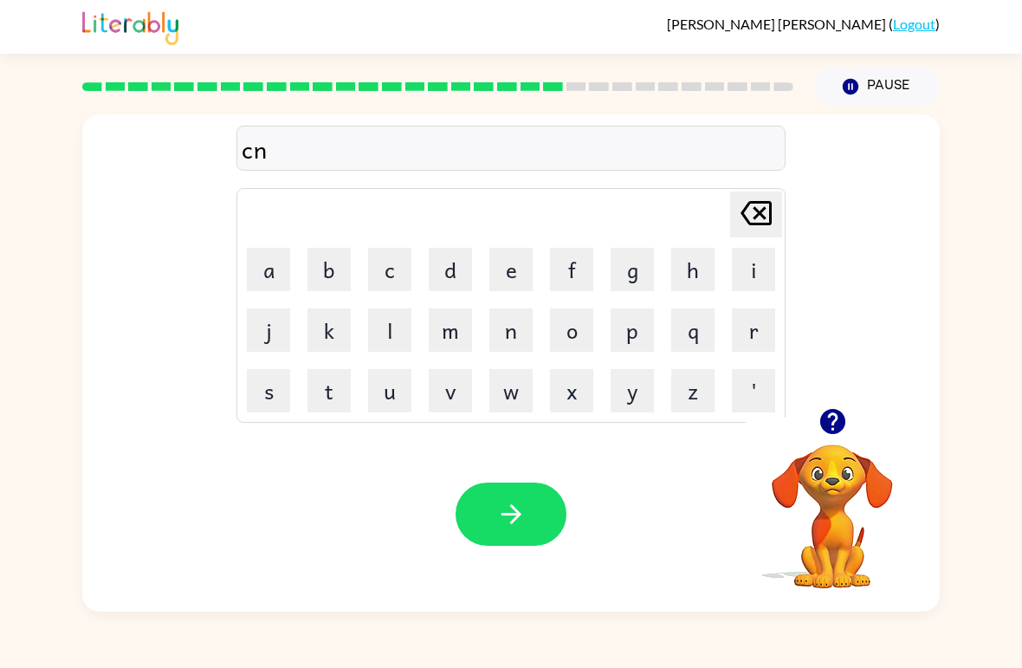
click at [765, 222] on icon "[PERSON_NAME] last character input" at bounding box center [756, 213] width 42 height 42
click at [500, 277] on button "e" at bounding box center [510, 269] width 43 height 43
click at [513, 338] on button "n" at bounding box center [510, 329] width 43 height 43
click at [337, 389] on button "t" at bounding box center [328, 390] width 43 height 43
click at [514, 273] on button "e" at bounding box center [510, 269] width 43 height 43
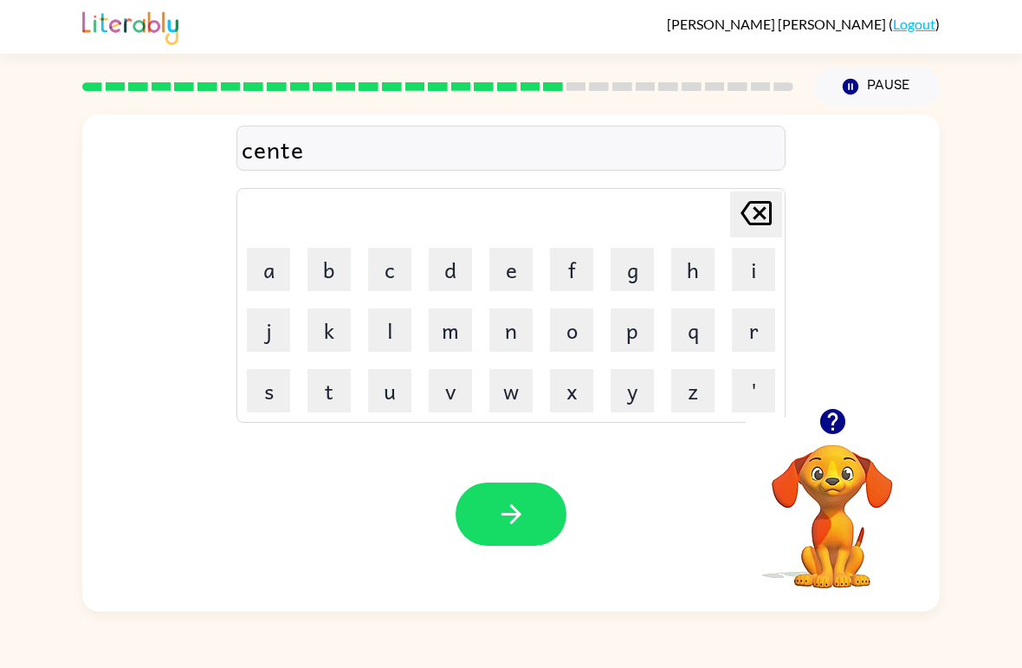
click at [626, 338] on button "p" at bounding box center [631, 329] width 43 height 43
click at [767, 266] on button "i" at bounding box center [753, 269] width 43 height 43
click at [510, 275] on button "e" at bounding box center [510, 269] width 43 height 43
click at [755, 217] on icon at bounding box center [755, 213] width 31 height 24
click at [755, 216] on icon at bounding box center [755, 213] width 31 height 24
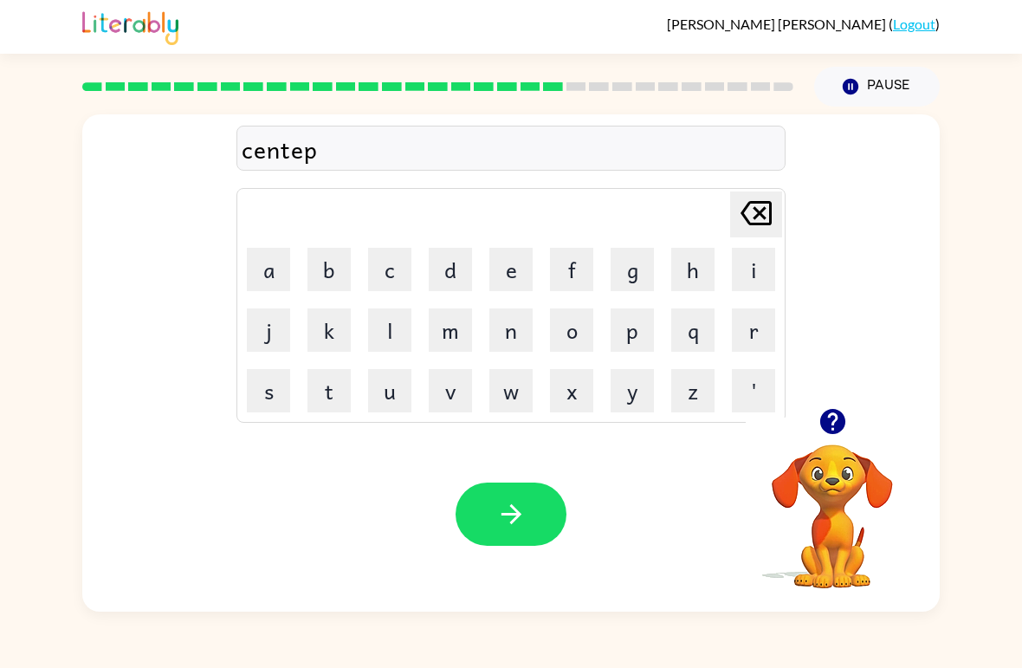
click at [514, 271] on button "e" at bounding box center [510, 269] width 43 height 43
click at [268, 274] on button "a" at bounding box center [268, 269] width 43 height 43
click at [833, 481] on video "Your browser must support playing .mp4 files to use Literably. Please try using…" at bounding box center [831, 503] width 173 height 173
click at [817, 419] on icon "button" at bounding box center [832, 421] width 30 height 30
click at [518, 508] on icon "button" at bounding box center [511, 514] width 30 height 30
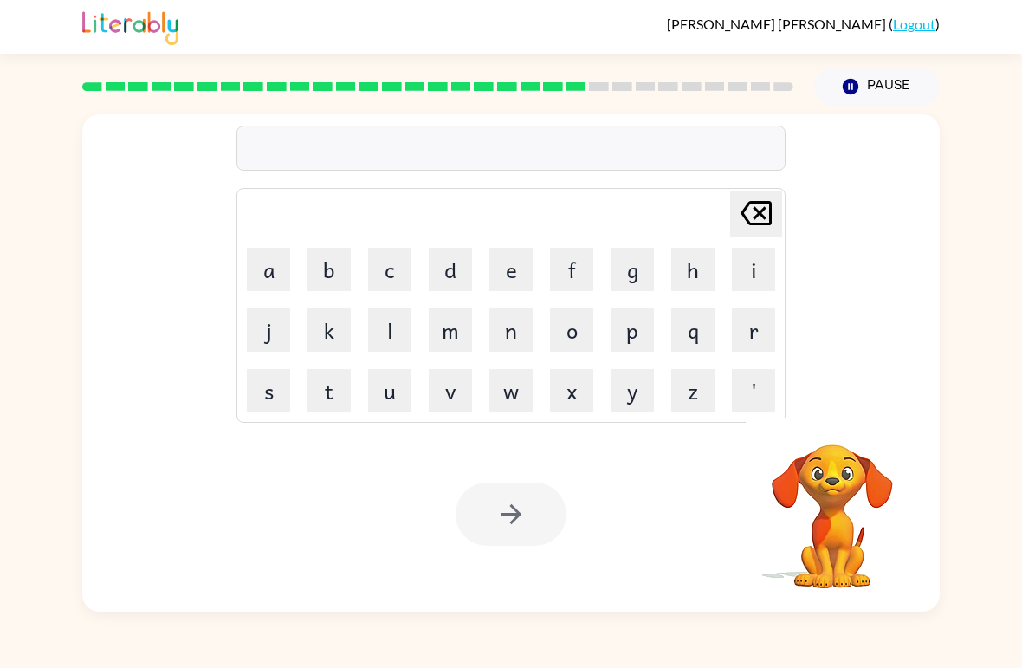
click at [265, 402] on button "s" at bounding box center [268, 390] width 43 height 43
click at [390, 393] on button "u" at bounding box center [389, 390] width 43 height 43
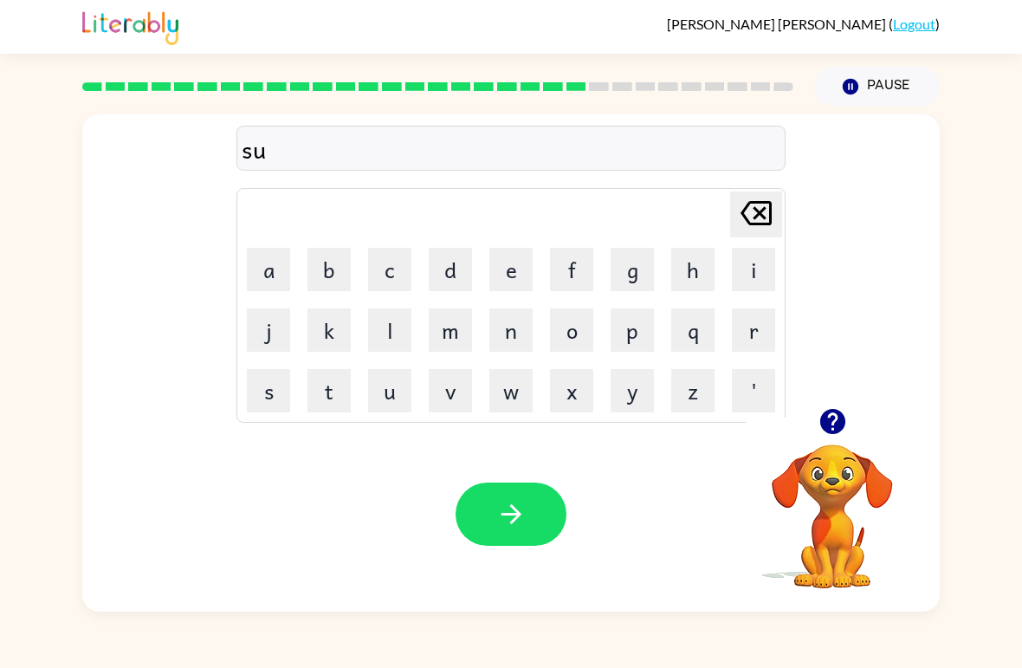
click at [282, 390] on button "s" at bounding box center [268, 390] width 43 height 43
click at [339, 394] on button "t" at bounding box center [328, 390] width 43 height 43
click at [255, 274] on button "a" at bounding box center [268, 269] width 43 height 43
click at [447, 332] on button "m" at bounding box center [450, 329] width 43 height 43
click at [513, 274] on button "e" at bounding box center [510, 269] width 43 height 43
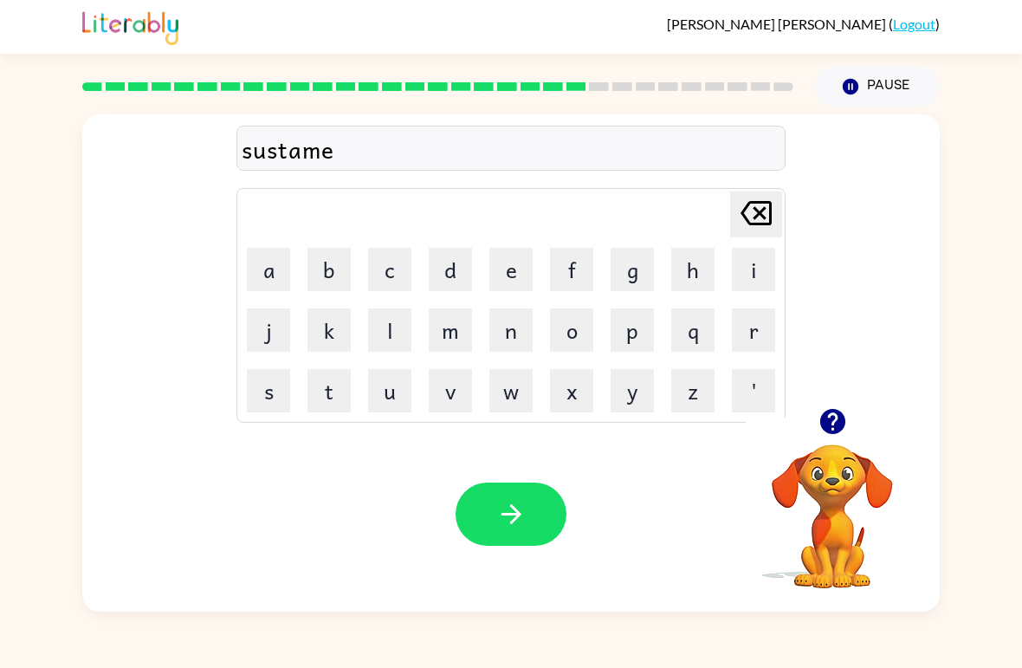
click at [513, 507] on icon "button" at bounding box center [510, 514] width 20 height 20
click at [585, 280] on button "f" at bounding box center [571, 269] width 43 height 43
click at [576, 328] on button "o" at bounding box center [571, 329] width 43 height 43
click at [756, 315] on button "r" at bounding box center [753, 329] width 43 height 43
click at [508, 403] on button "w" at bounding box center [510, 390] width 43 height 43
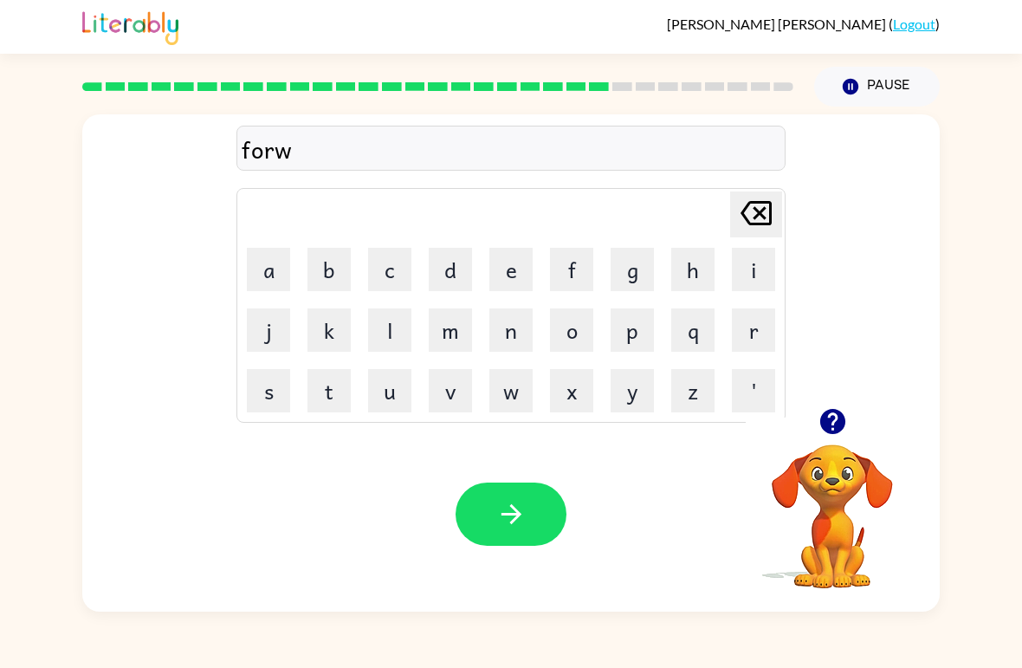
click at [568, 336] on button "o" at bounding box center [571, 329] width 43 height 43
click at [744, 344] on button "r" at bounding box center [753, 329] width 43 height 43
click at [459, 282] on button "d" at bounding box center [450, 269] width 43 height 43
click at [513, 512] on icon "button" at bounding box center [511, 514] width 30 height 30
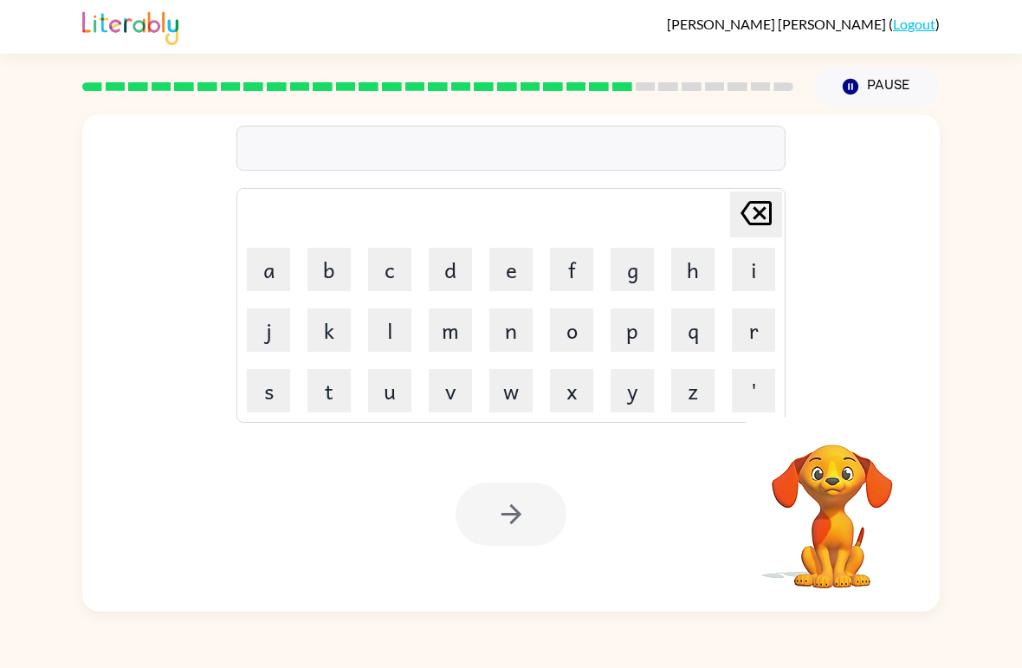
click at [744, 346] on button "r" at bounding box center [753, 329] width 43 height 43
click at [507, 272] on button "e" at bounding box center [510, 269] width 43 height 43
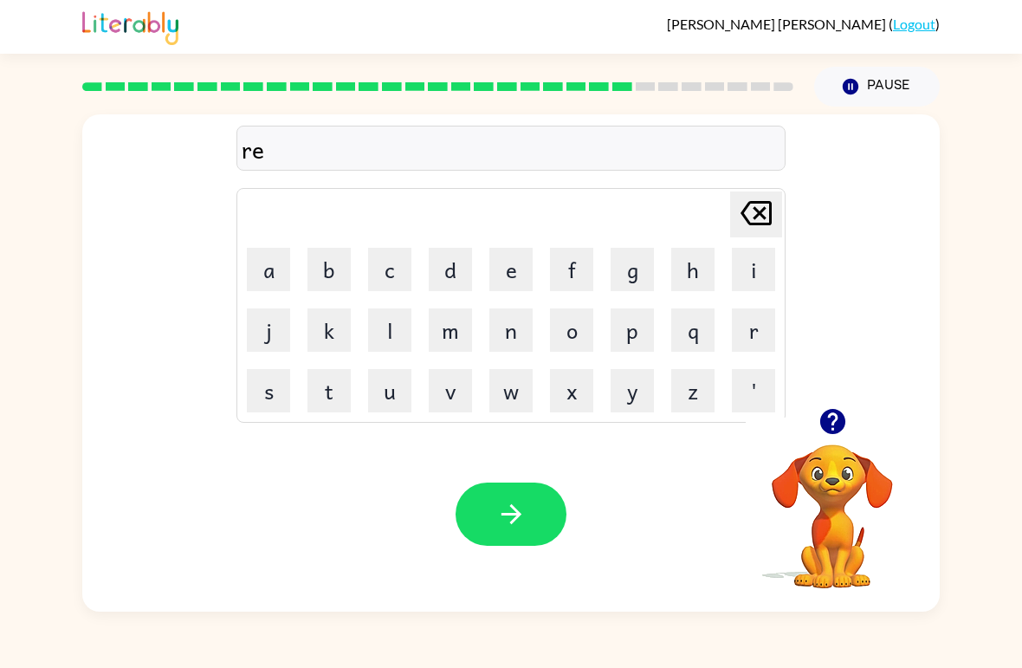
click at [393, 339] on button "l" at bounding box center [389, 329] width 43 height 43
click at [516, 271] on button "e" at bounding box center [510, 269] width 43 height 43
click at [272, 282] on button "a" at bounding box center [268, 269] width 43 height 43
click at [455, 278] on button "d" at bounding box center [450, 269] width 43 height 43
click at [522, 270] on button "e" at bounding box center [510, 269] width 43 height 43
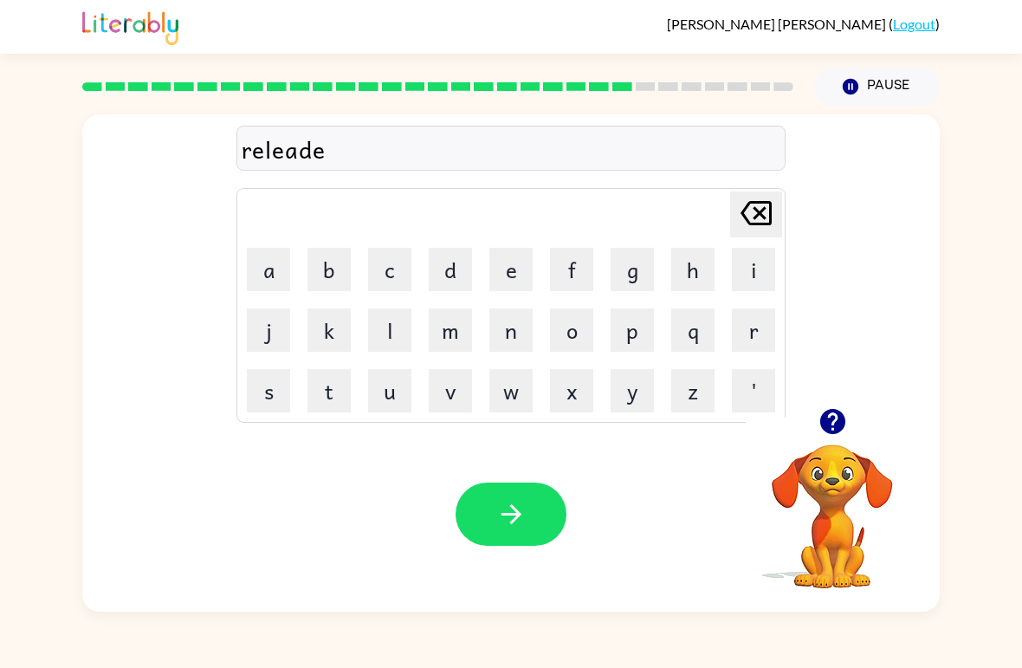
click at [460, 277] on button "d" at bounding box center [450, 269] width 43 height 43
click at [489, 528] on button "button" at bounding box center [510, 513] width 111 height 63
click at [523, 508] on div at bounding box center [510, 513] width 111 height 63
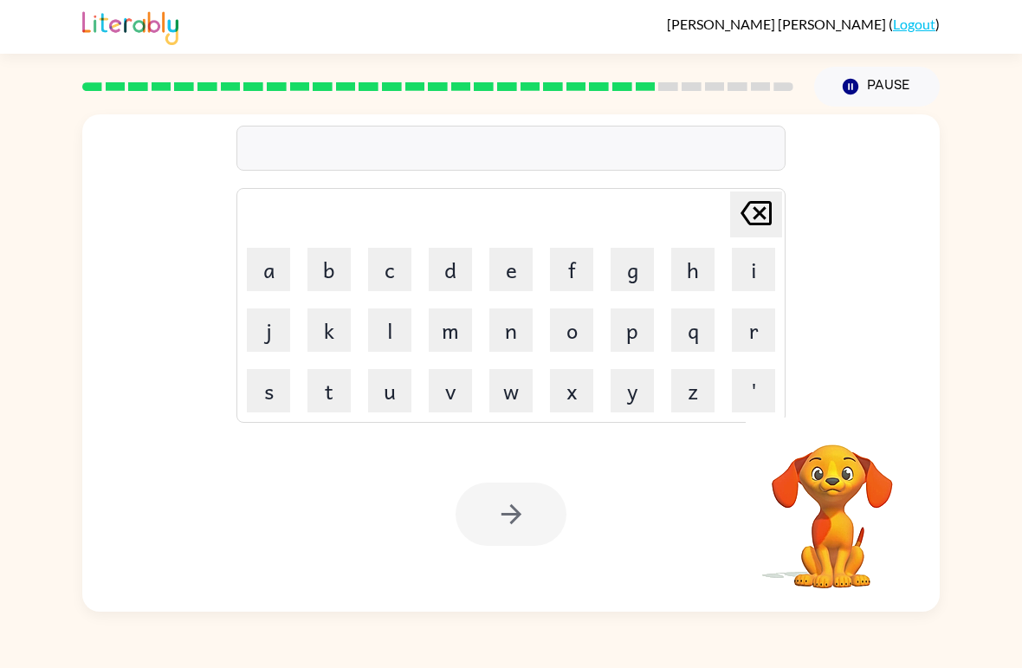
click at [547, 565] on div "Your browser must support playing .mp4 files to use Literably. Please try using…" at bounding box center [510, 513] width 857 height 195
click at [638, 276] on button "g" at bounding box center [631, 269] width 43 height 43
click at [573, 339] on button "o" at bounding box center [571, 329] width 43 height 43
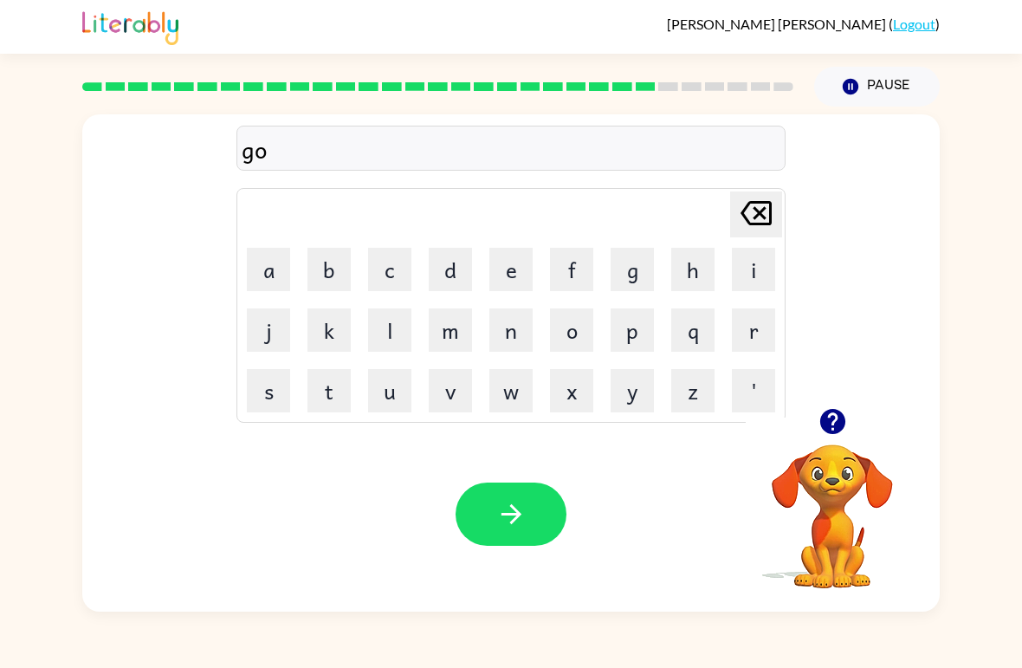
click at [335, 276] on button "b" at bounding box center [328, 269] width 43 height 43
click at [390, 341] on button "l" at bounding box center [389, 329] width 43 height 43
click at [753, 285] on button "i" at bounding box center [753, 269] width 43 height 43
click at [511, 337] on button "n" at bounding box center [510, 329] width 43 height 43
click at [507, 498] on button "button" at bounding box center [510, 513] width 111 height 63
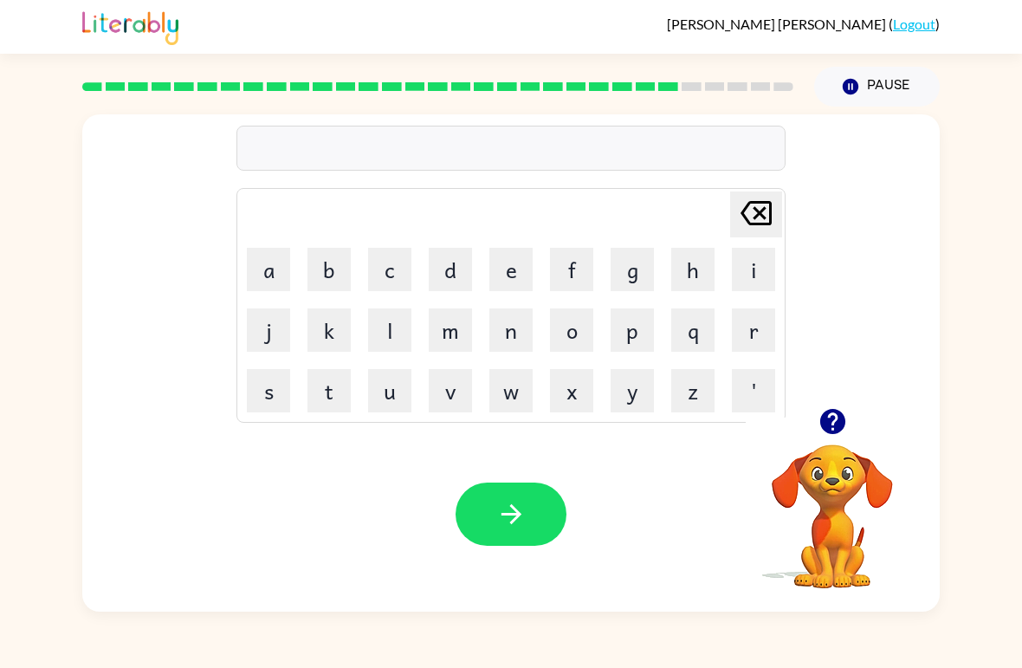
click at [385, 342] on button "l" at bounding box center [389, 329] width 43 height 43
click at [575, 342] on button "o" at bounding box center [571, 329] width 43 height 43
click at [461, 332] on button "m" at bounding box center [450, 329] width 43 height 43
click at [336, 283] on button "b" at bounding box center [328, 269] width 43 height 43
click at [509, 281] on button "e" at bounding box center [510, 269] width 43 height 43
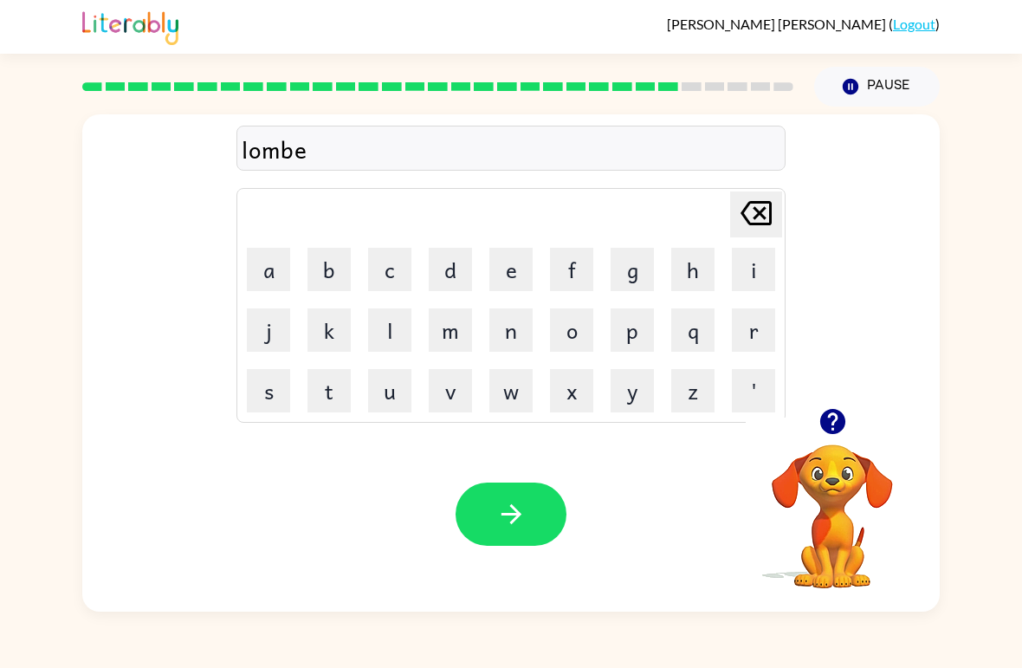
click at [751, 338] on button "r" at bounding box center [753, 329] width 43 height 43
click at [263, 330] on button "j" at bounding box center [268, 329] width 43 height 43
click at [259, 268] on button "a" at bounding box center [268, 269] width 43 height 43
click at [455, 326] on button "m" at bounding box center [450, 329] width 43 height 43
click at [513, 507] on icon "button" at bounding box center [510, 514] width 20 height 20
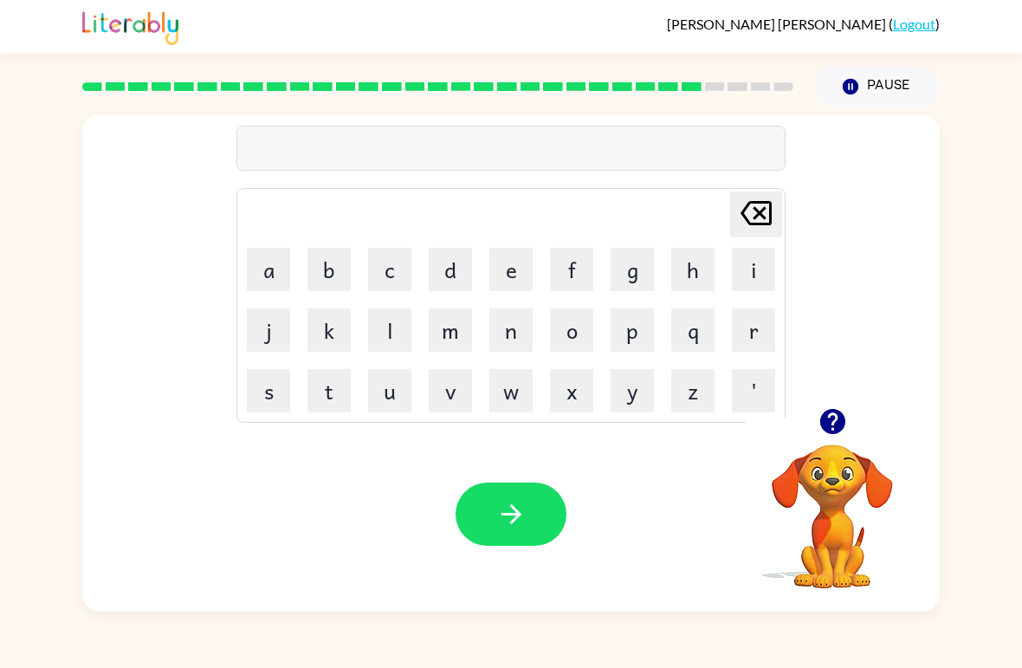
click at [636, 336] on button "p" at bounding box center [631, 329] width 43 height 43
click at [277, 274] on button "a" at bounding box center [268, 269] width 43 height 43
click at [512, 285] on button "e" at bounding box center [510, 269] width 43 height 43
click at [739, 209] on icon "[PERSON_NAME] last character input" at bounding box center [756, 213] width 42 height 42
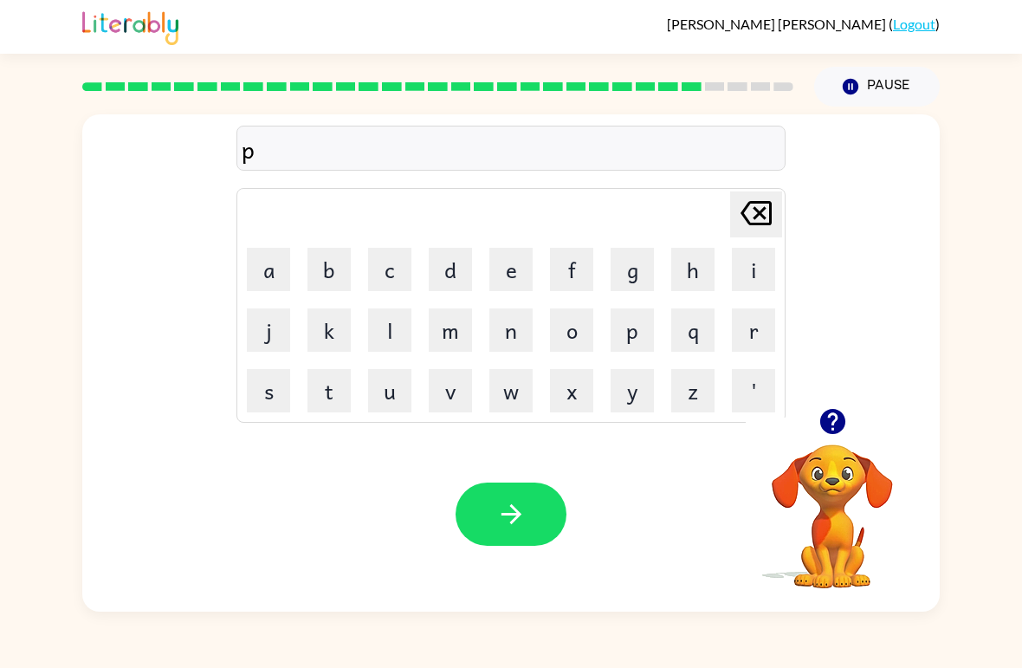
click at [513, 274] on button "e" at bounding box center [510, 269] width 43 height 43
click at [262, 269] on button "a" at bounding box center [268, 269] width 43 height 43
click at [742, 350] on button "r" at bounding box center [753, 329] width 43 height 43
click at [262, 385] on button "s" at bounding box center [268, 390] width 43 height 43
click at [522, 279] on button "e" at bounding box center [510, 269] width 43 height 43
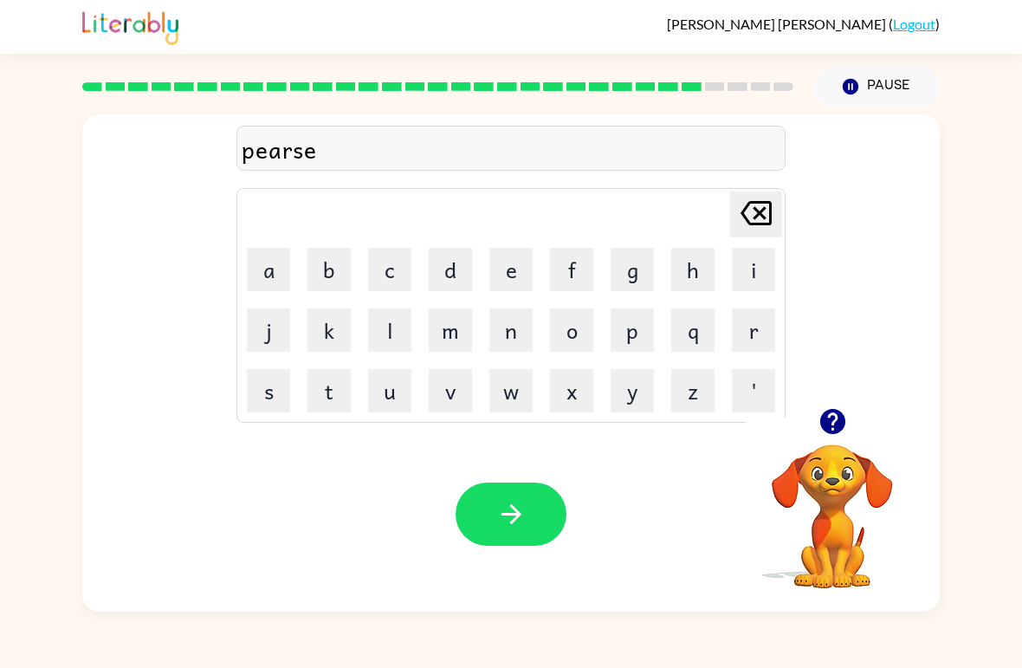
click at [512, 519] on icon "button" at bounding box center [511, 514] width 30 height 30
click at [326, 400] on button "t" at bounding box center [328, 390] width 43 height 43
click at [686, 276] on button "h" at bounding box center [692, 269] width 43 height 43
click at [741, 287] on button "i" at bounding box center [753, 269] width 43 height 43
click at [511, 346] on button "n" at bounding box center [510, 329] width 43 height 43
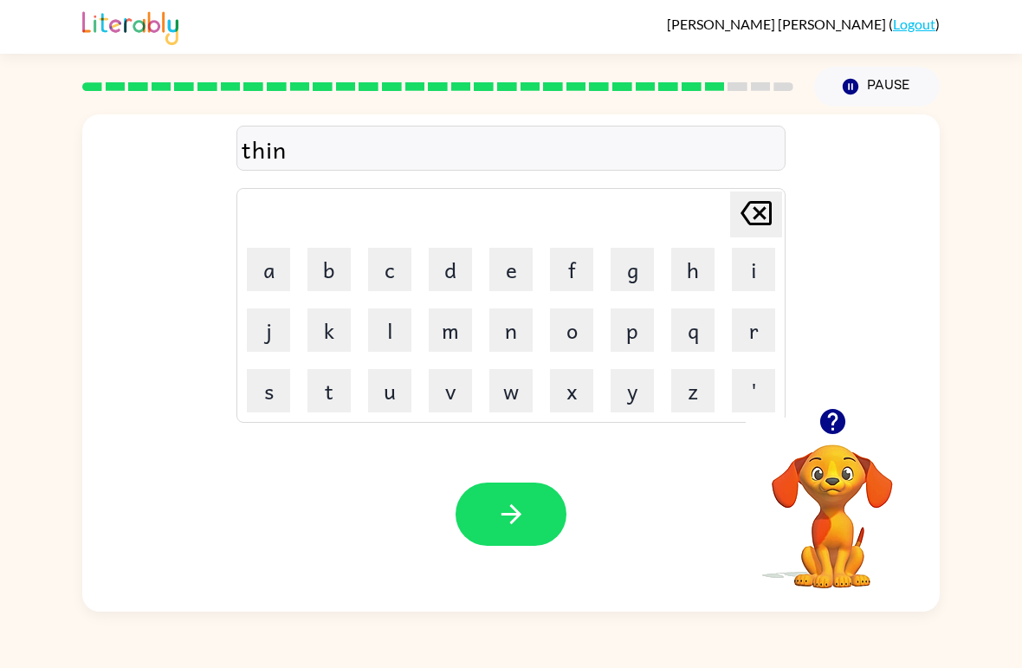
click at [511, 531] on button "button" at bounding box center [510, 513] width 111 height 63
click at [253, 403] on button "s" at bounding box center [268, 390] width 43 height 43
click at [757, 274] on button "i" at bounding box center [753, 269] width 43 height 43
click at [388, 345] on button "l" at bounding box center [389, 329] width 43 height 43
click at [469, 387] on button "v" at bounding box center [450, 390] width 43 height 43
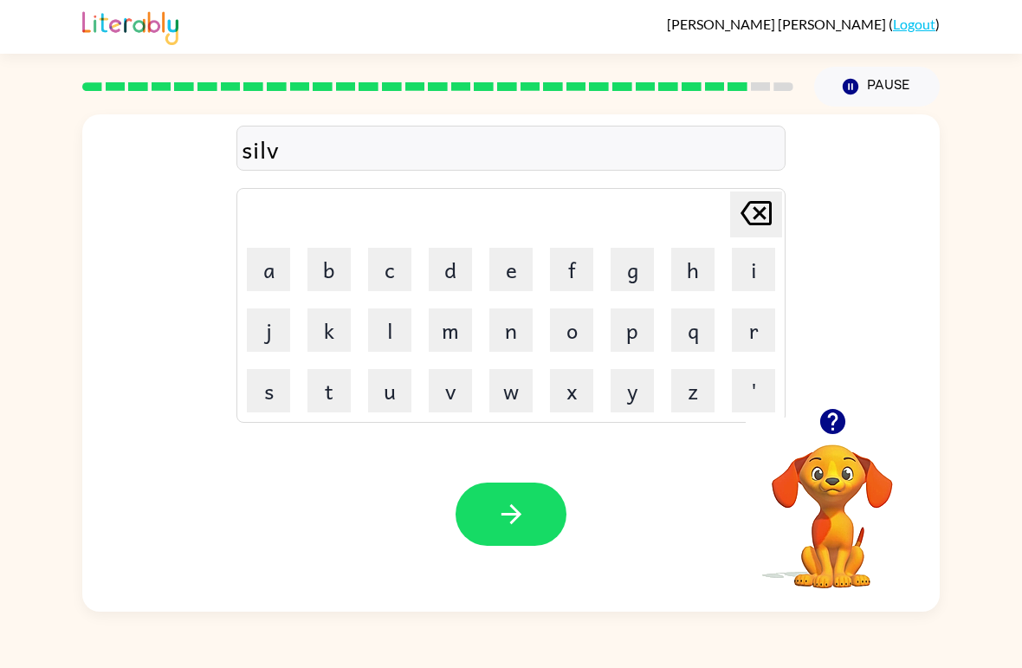
click at [524, 277] on button "e" at bounding box center [510, 269] width 43 height 43
click at [742, 332] on button "r" at bounding box center [753, 329] width 43 height 43
click at [836, 419] on icon "button" at bounding box center [832, 421] width 30 height 30
click at [512, 400] on button "w" at bounding box center [510, 390] width 43 height 43
click at [499, 280] on button "e" at bounding box center [510, 269] width 43 height 43
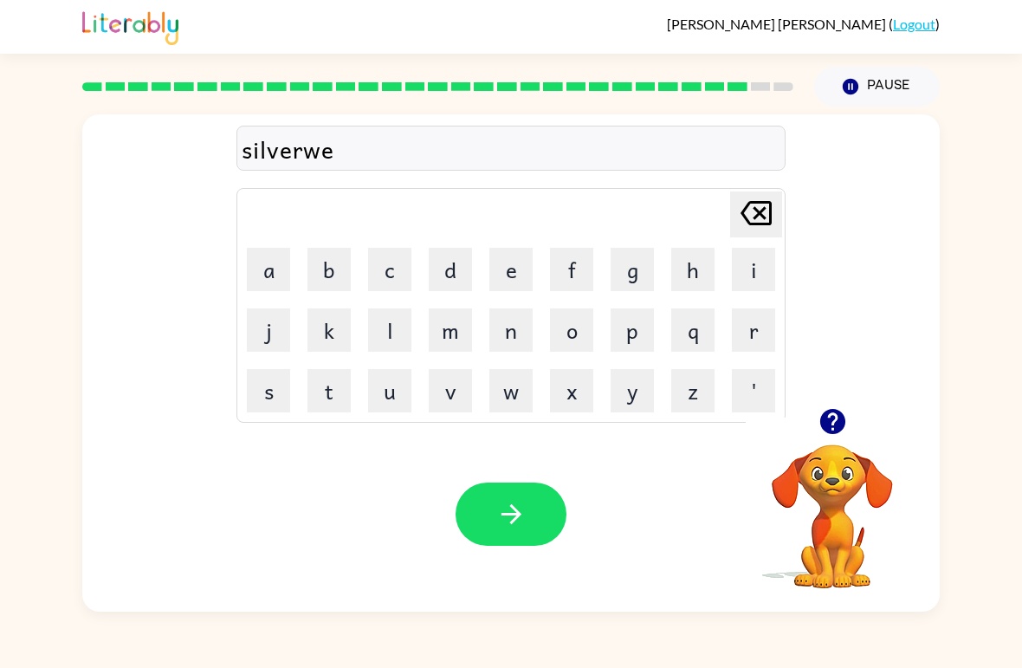
click at [268, 255] on button "a" at bounding box center [268, 269] width 43 height 43
click at [756, 336] on button "r" at bounding box center [753, 329] width 43 height 43
click at [514, 507] on icon "button" at bounding box center [511, 514] width 30 height 30
click at [391, 388] on button "u" at bounding box center [389, 390] width 43 height 43
click at [515, 339] on button "n" at bounding box center [510, 329] width 43 height 43
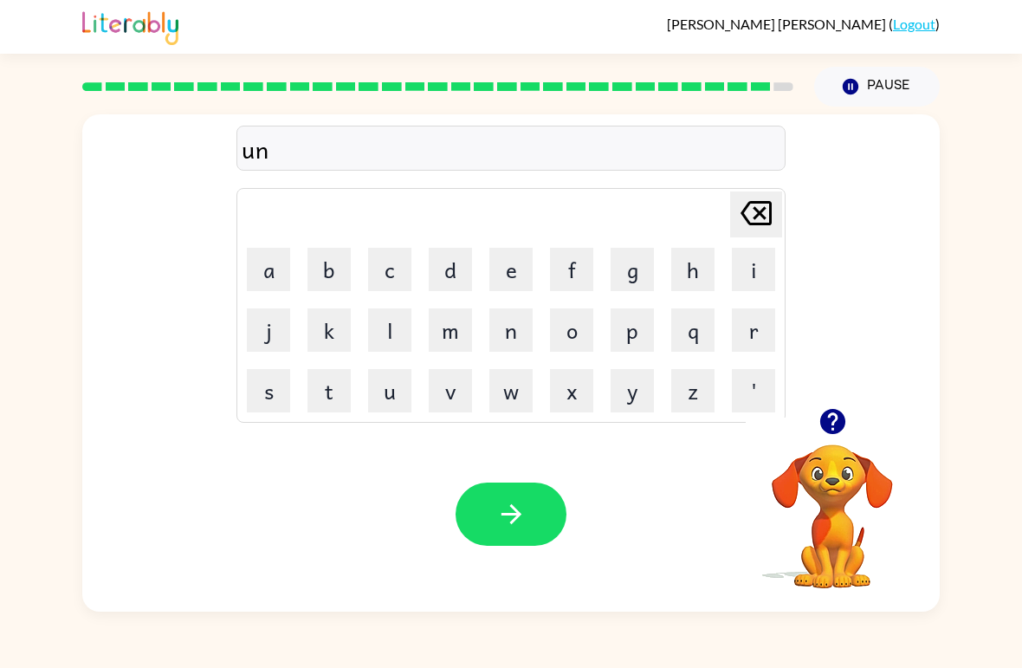
click at [576, 273] on button "f" at bounding box center [571, 269] width 43 height 43
click at [745, 334] on button "r" at bounding box center [753, 329] width 43 height 43
click at [265, 275] on button "a" at bounding box center [268, 269] width 43 height 43
click at [746, 273] on button "i" at bounding box center [753, 269] width 43 height 43
click at [464, 266] on button "d" at bounding box center [450, 269] width 43 height 43
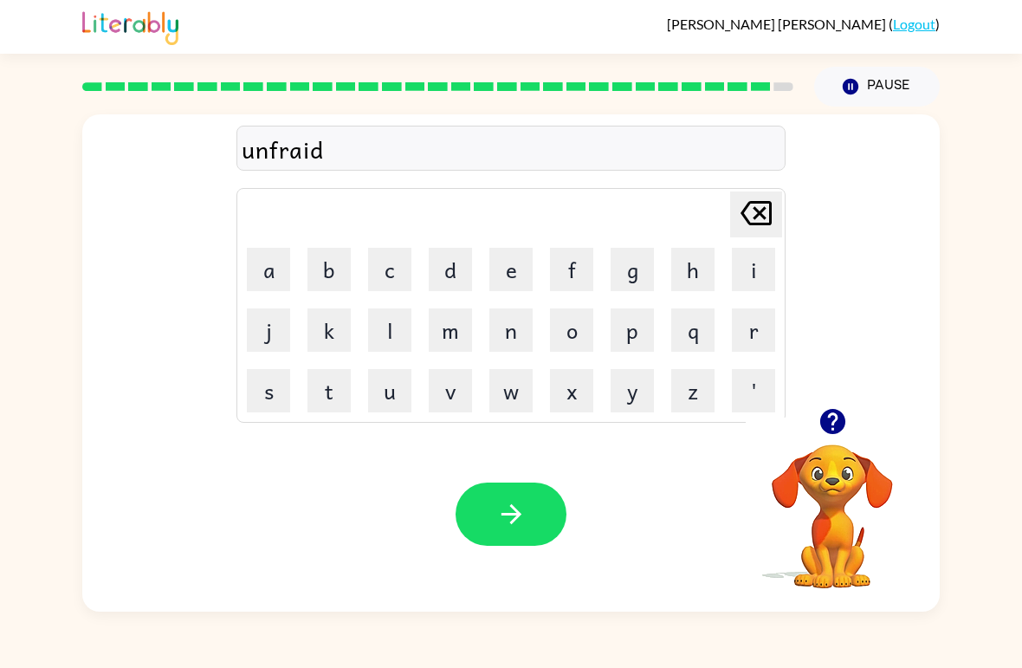
click at [520, 526] on icon "button" at bounding box center [511, 514] width 30 height 30
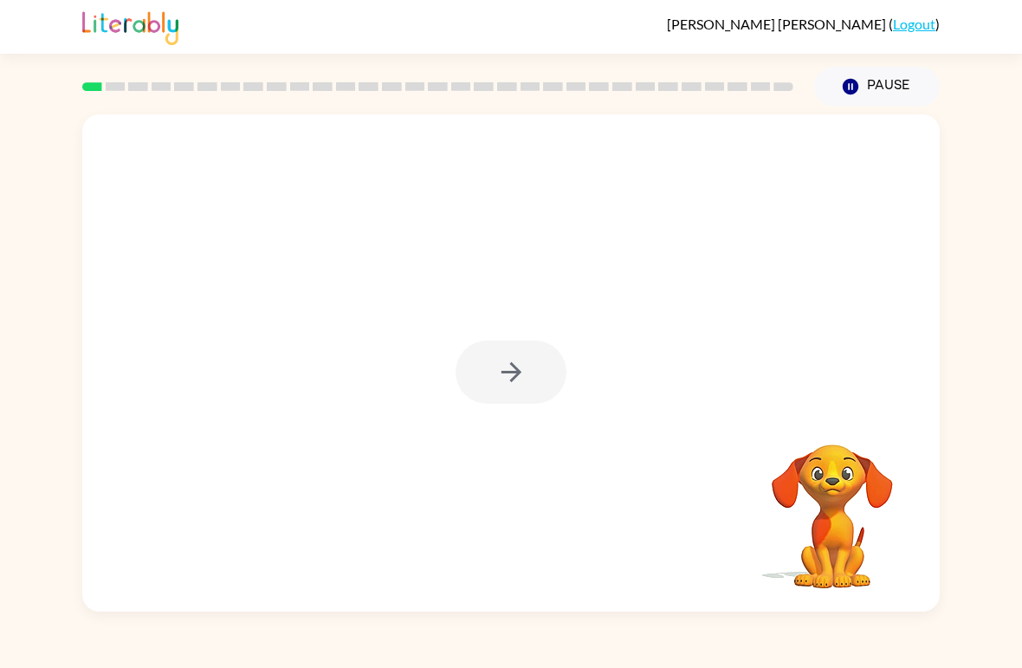
click at [496, 385] on div at bounding box center [510, 371] width 111 height 63
click at [496, 384] on div at bounding box center [510, 371] width 111 height 63
click at [507, 387] on div at bounding box center [510, 371] width 111 height 63
click at [507, 386] on div at bounding box center [510, 371] width 111 height 63
click at [501, 371] on icon "button" at bounding box center [511, 372] width 30 height 30
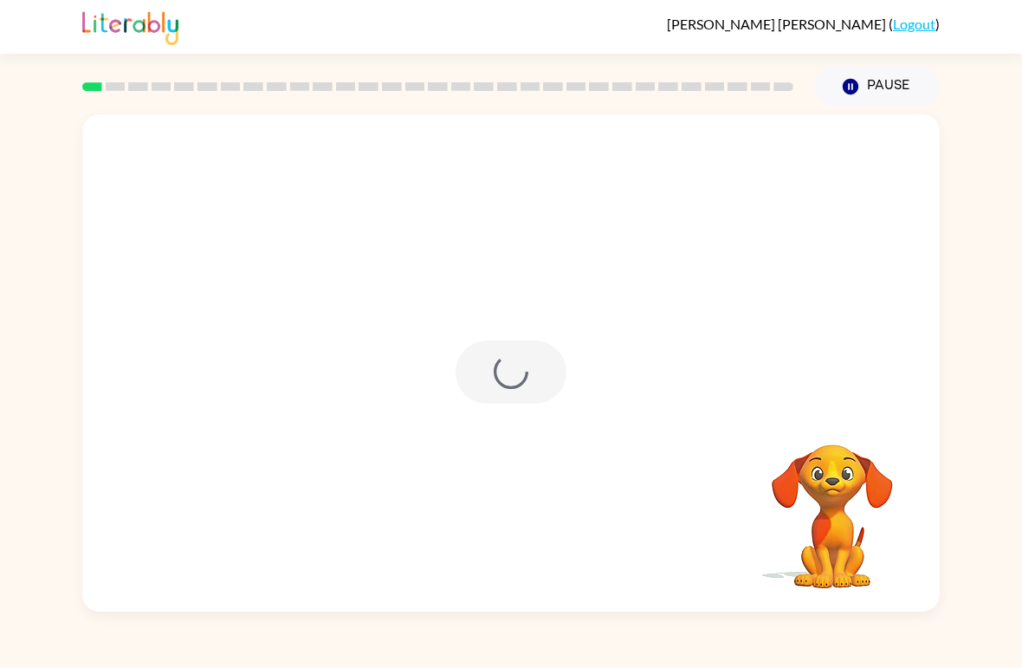
click at [500, 371] on div at bounding box center [510, 371] width 111 height 63
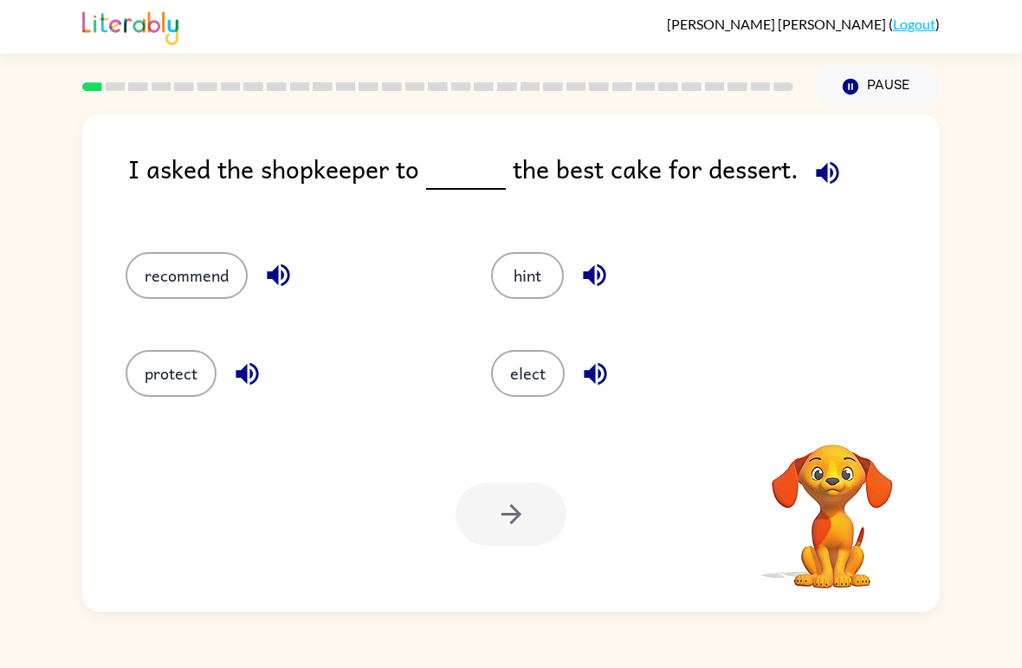
click at [518, 374] on button "elect" at bounding box center [528, 373] width 74 height 47
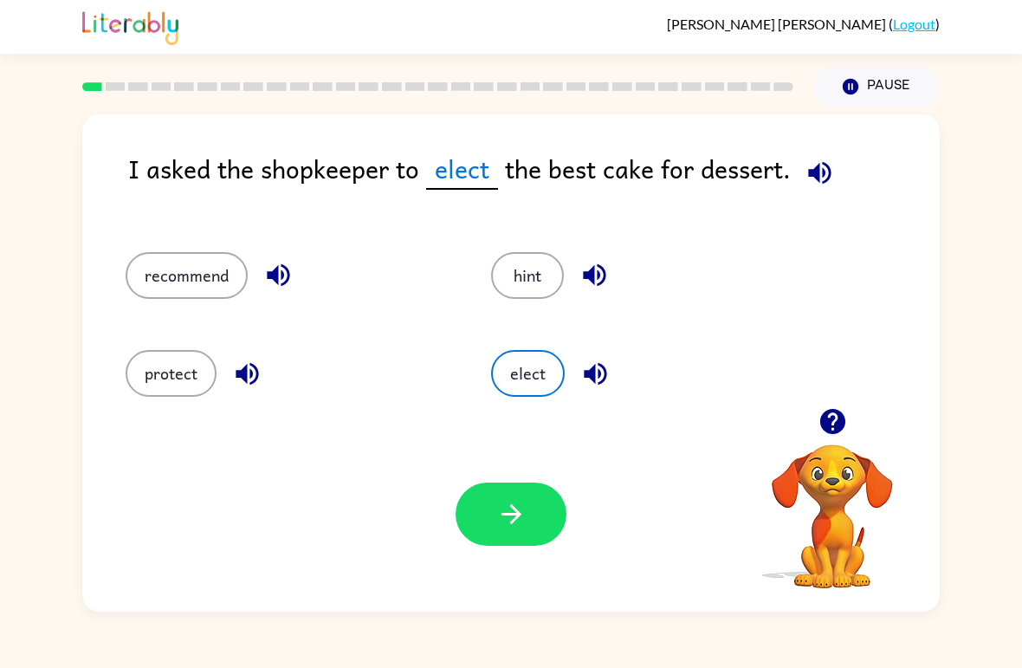
click at [166, 279] on button "recommend" at bounding box center [187, 275] width 122 height 47
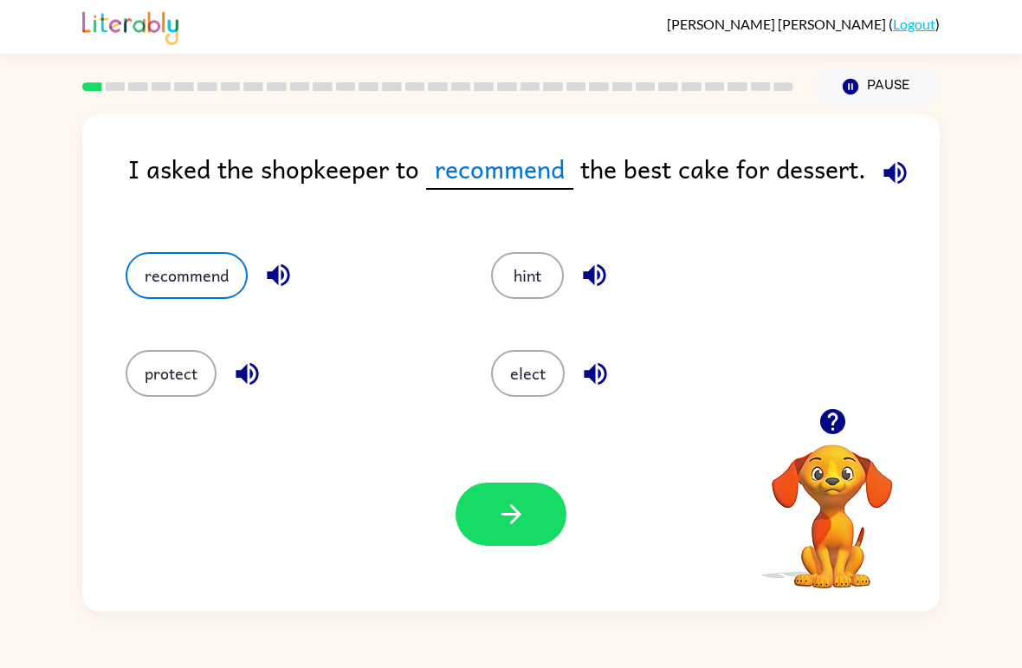
click at [512, 503] on icon "button" at bounding box center [511, 514] width 30 height 30
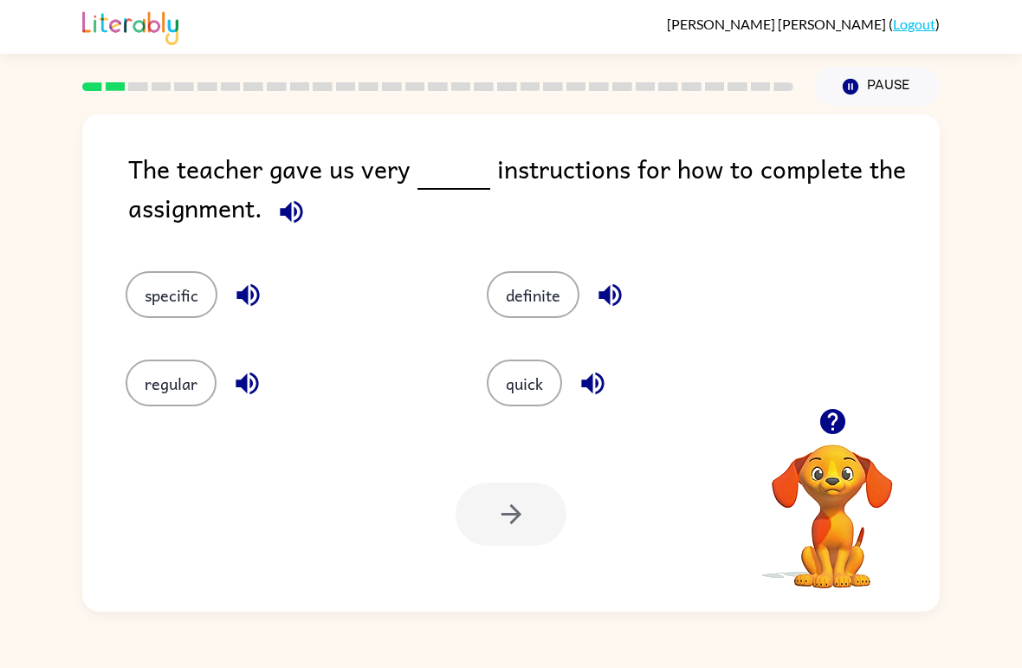
click at [173, 300] on button "specific" at bounding box center [172, 294] width 92 height 47
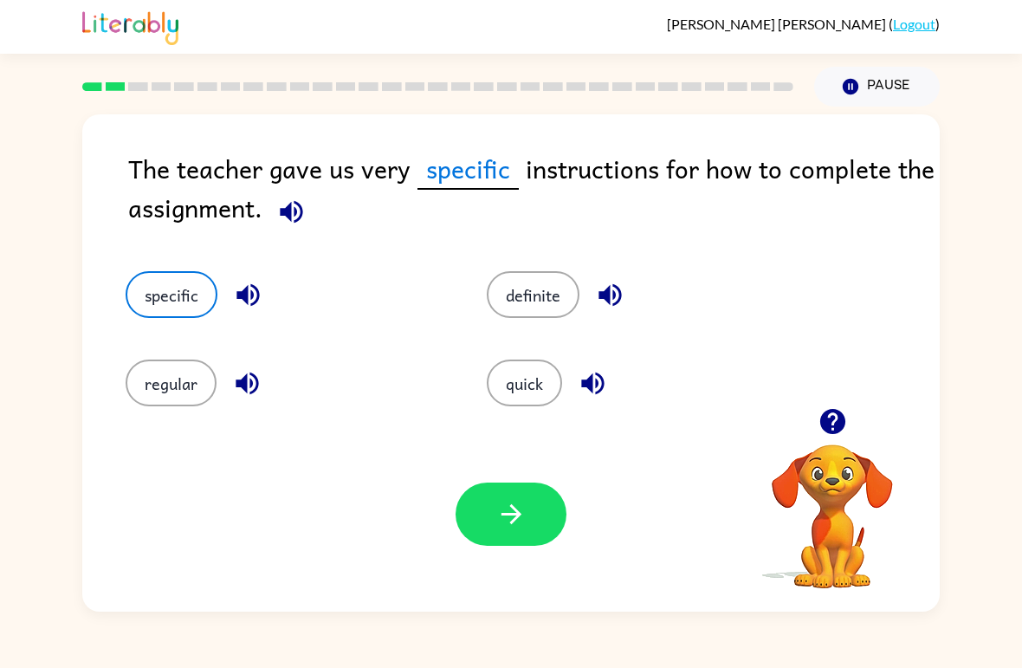
click at [508, 528] on icon "button" at bounding box center [511, 514] width 30 height 30
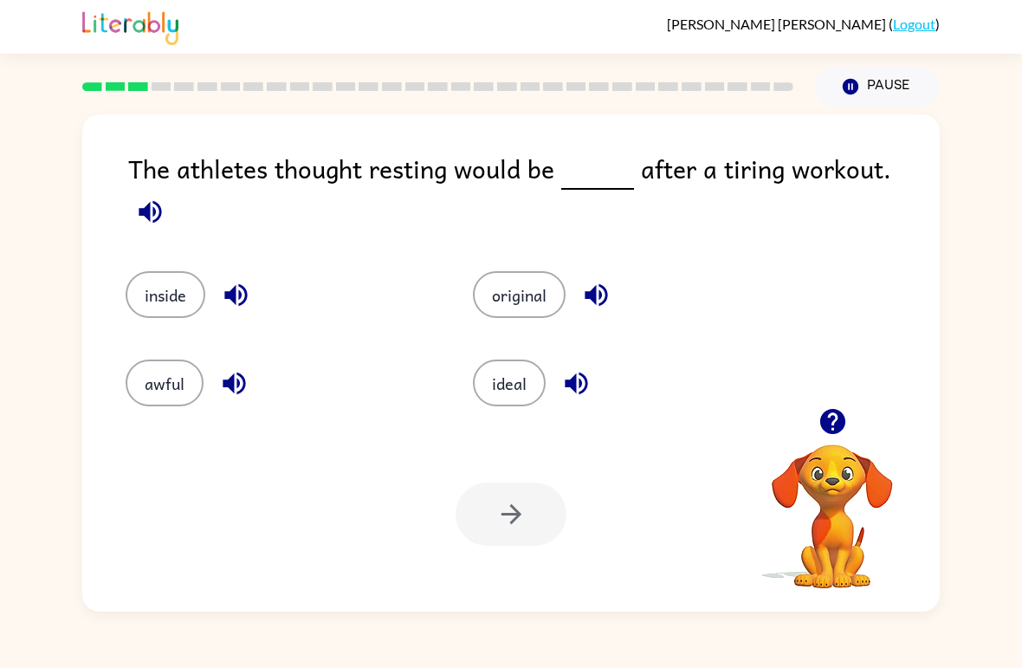
click at [500, 378] on button "ideal" at bounding box center [509, 382] width 73 height 47
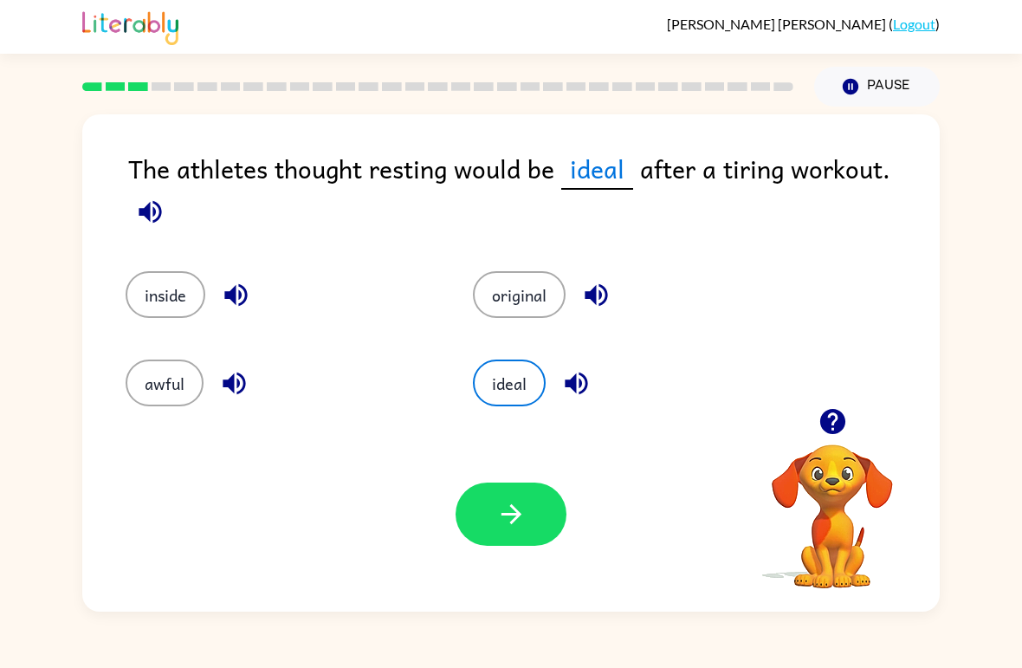
click at [519, 515] on icon "button" at bounding box center [510, 514] width 20 height 20
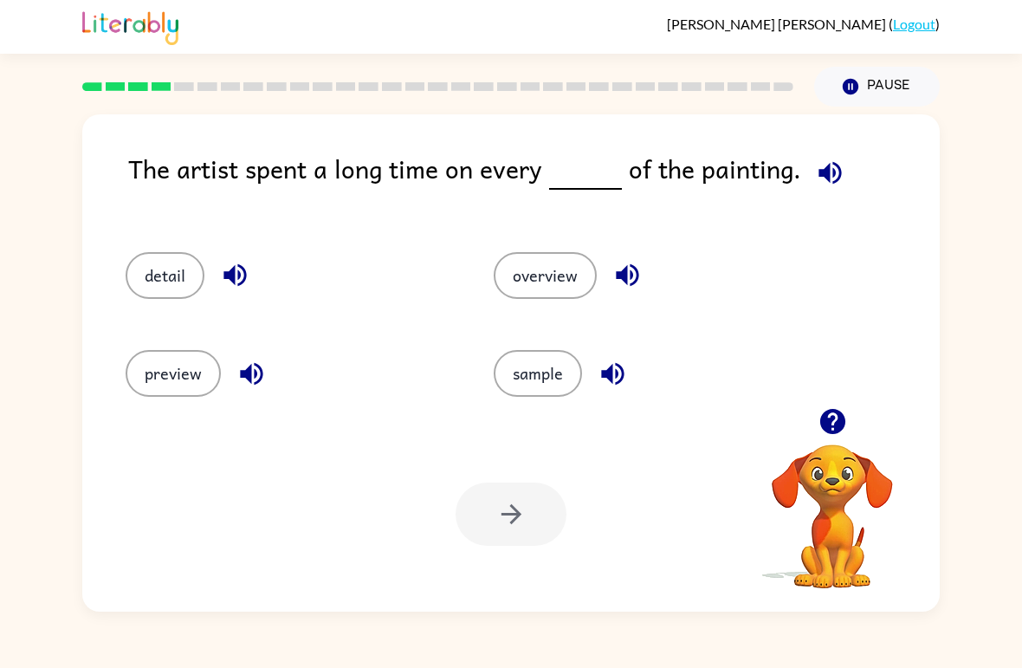
click at [170, 292] on button "detail" at bounding box center [165, 275] width 79 height 47
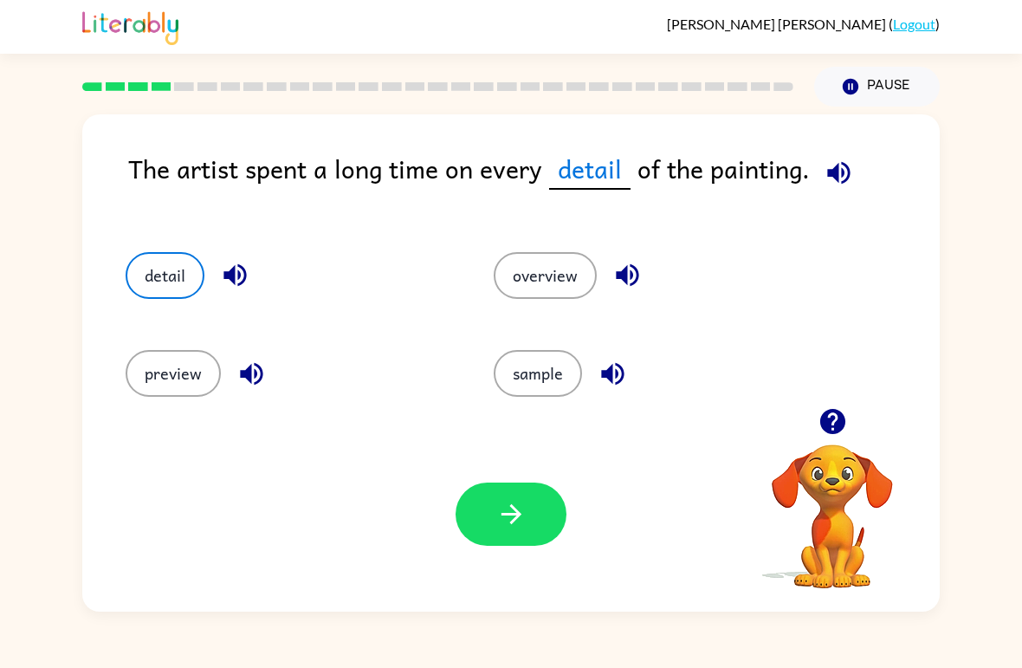
click at [547, 519] on button "button" at bounding box center [510, 513] width 111 height 63
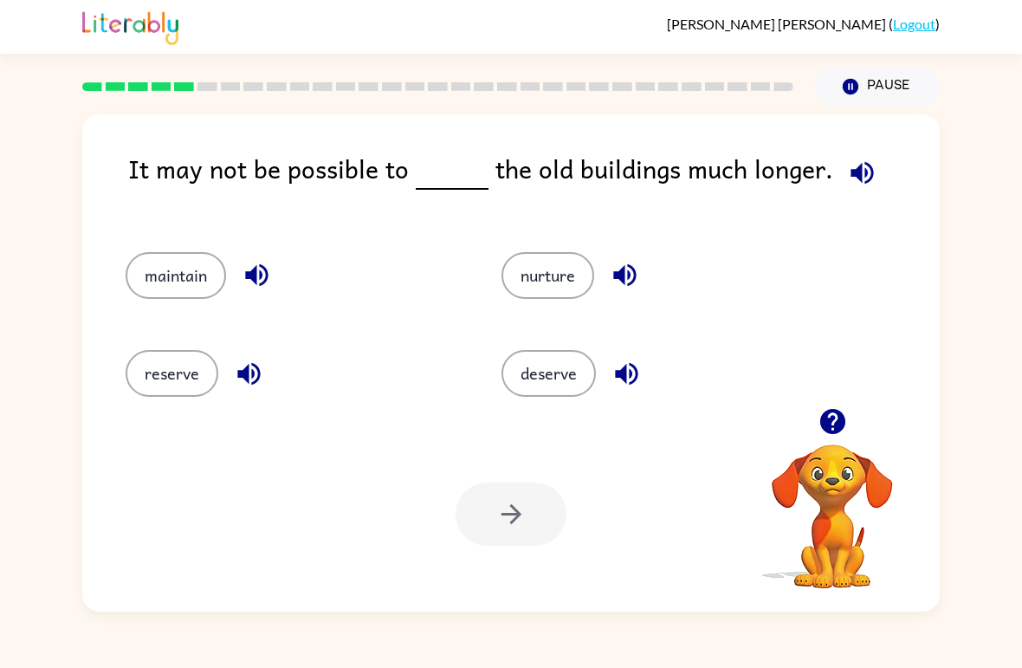
click at [158, 396] on button "reserve" at bounding box center [172, 373] width 93 height 47
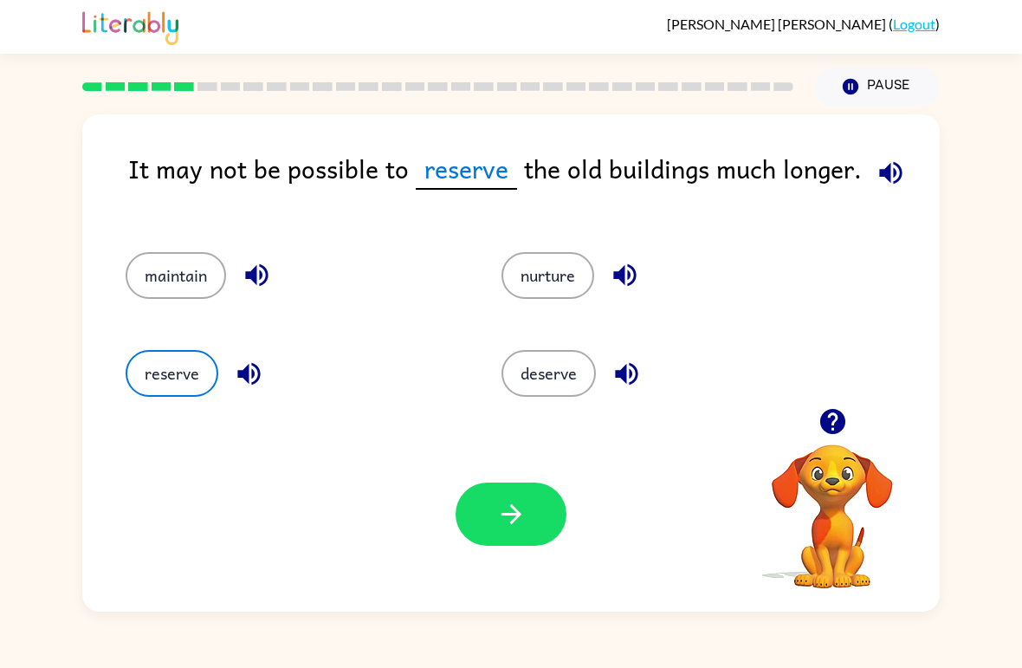
click at [534, 261] on button "nurture" at bounding box center [547, 275] width 93 height 47
click at [177, 285] on button "maintain" at bounding box center [176, 275] width 100 height 47
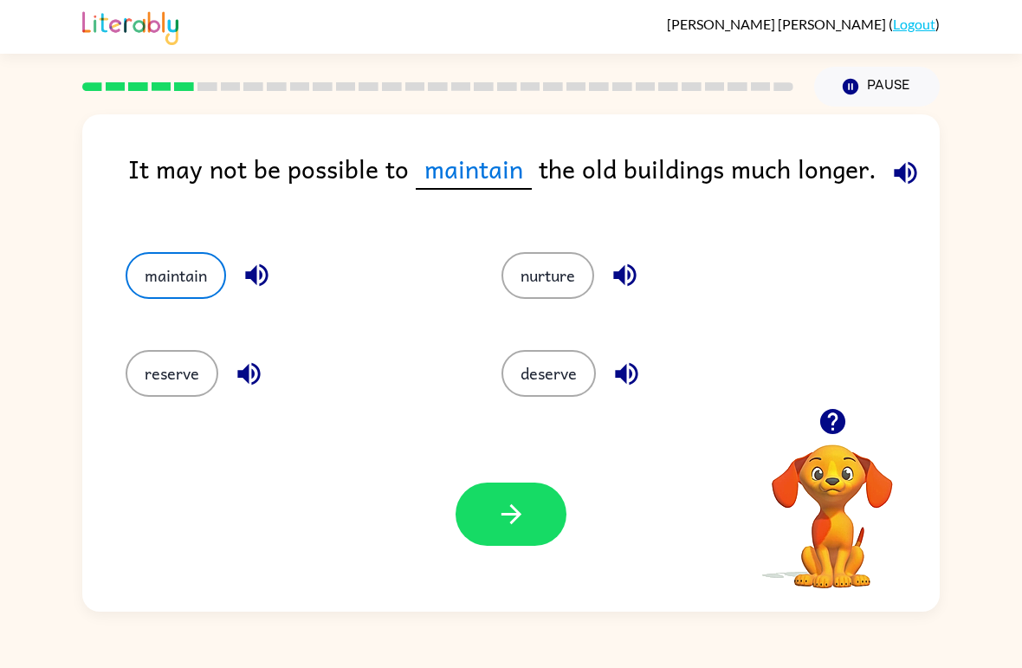
click at [482, 516] on button "button" at bounding box center [510, 513] width 111 height 63
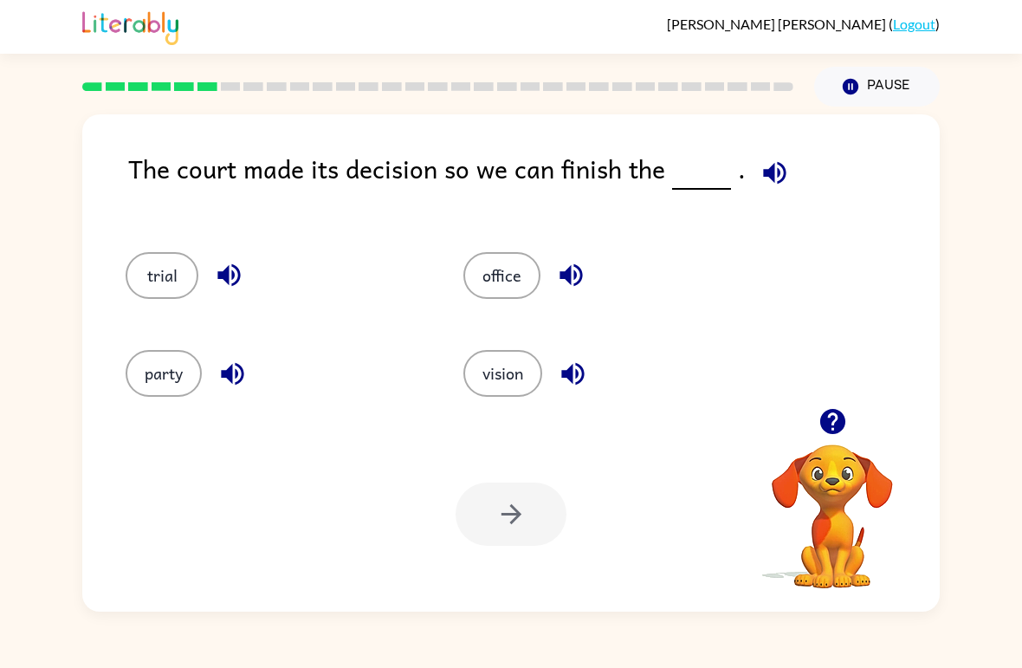
click at [501, 287] on button "office" at bounding box center [501, 275] width 77 height 47
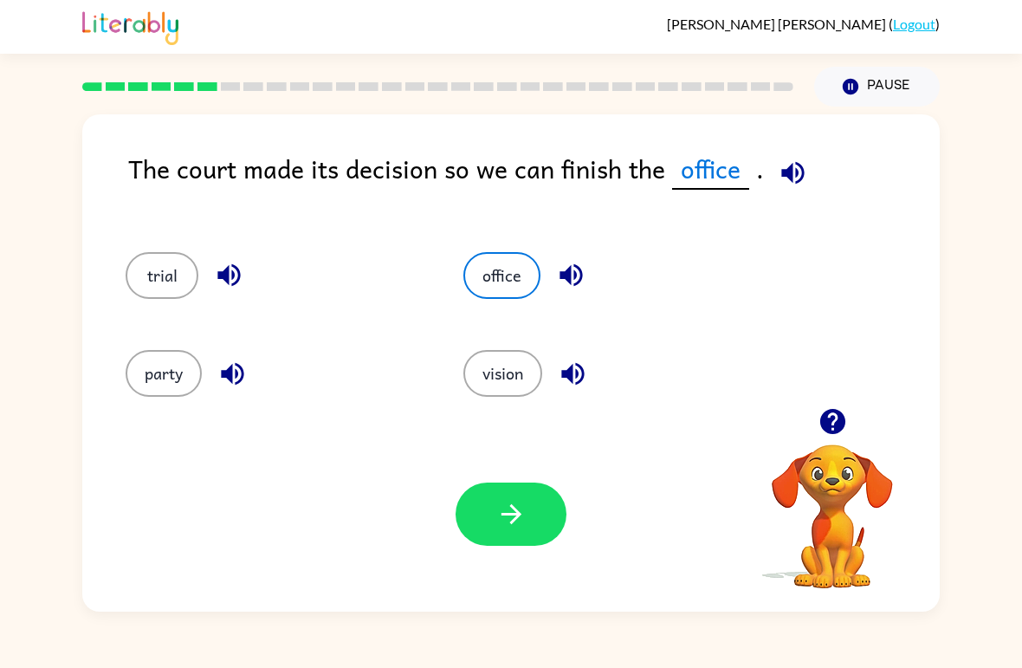
click at [502, 384] on button "vision" at bounding box center [502, 373] width 79 height 47
click at [149, 286] on button "trial" at bounding box center [162, 275] width 73 height 47
click at [494, 530] on button "button" at bounding box center [510, 513] width 111 height 63
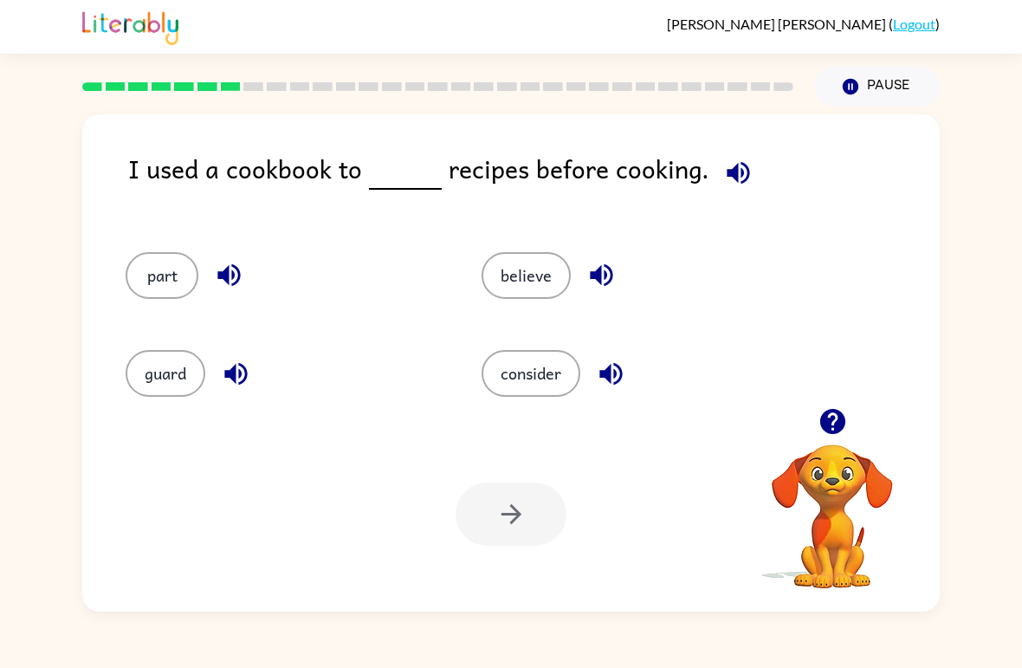
click at [529, 384] on button "consider" at bounding box center [530, 373] width 99 height 47
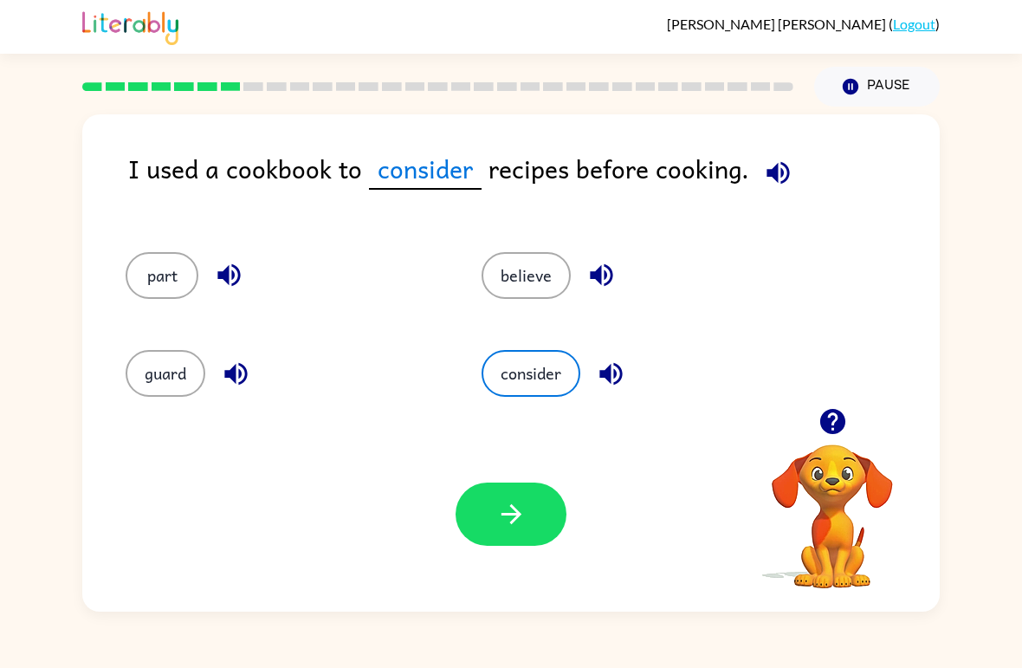
click at [531, 272] on button "believe" at bounding box center [525, 275] width 89 height 47
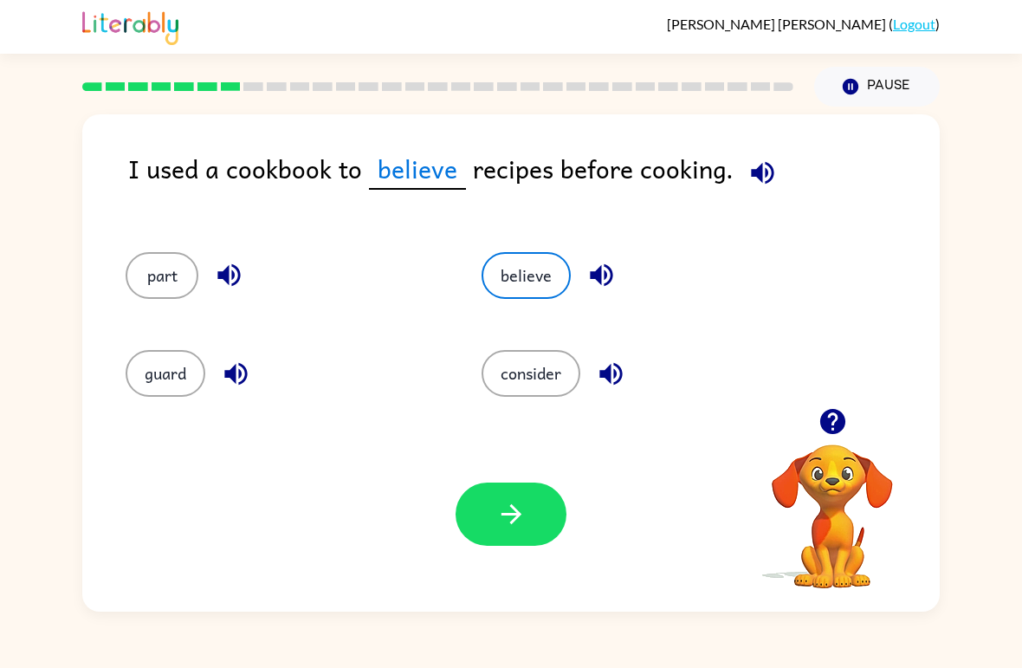
click at [167, 389] on button "guard" at bounding box center [166, 373] width 80 height 47
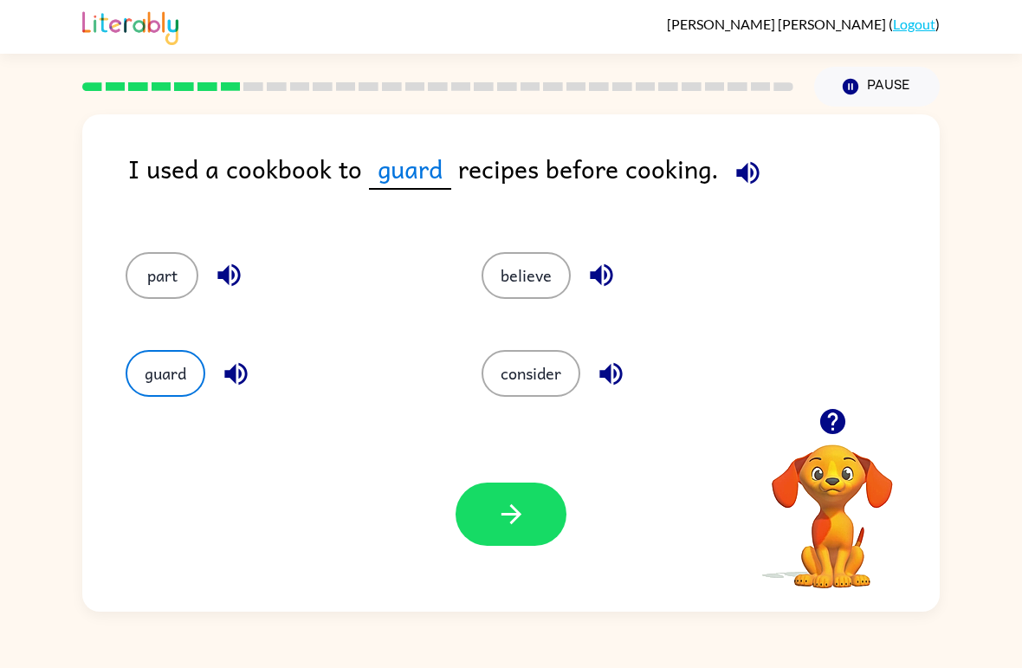
click at [171, 278] on button "part" at bounding box center [162, 275] width 73 height 47
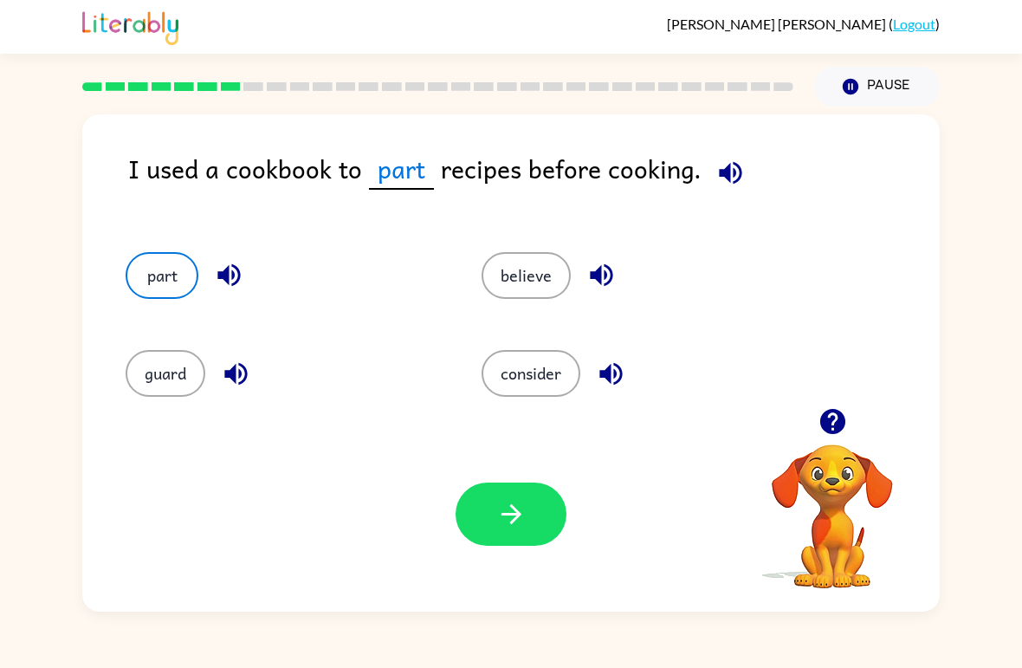
click at [533, 376] on button "consider" at bounding box center [530, 373] width 99 height 47
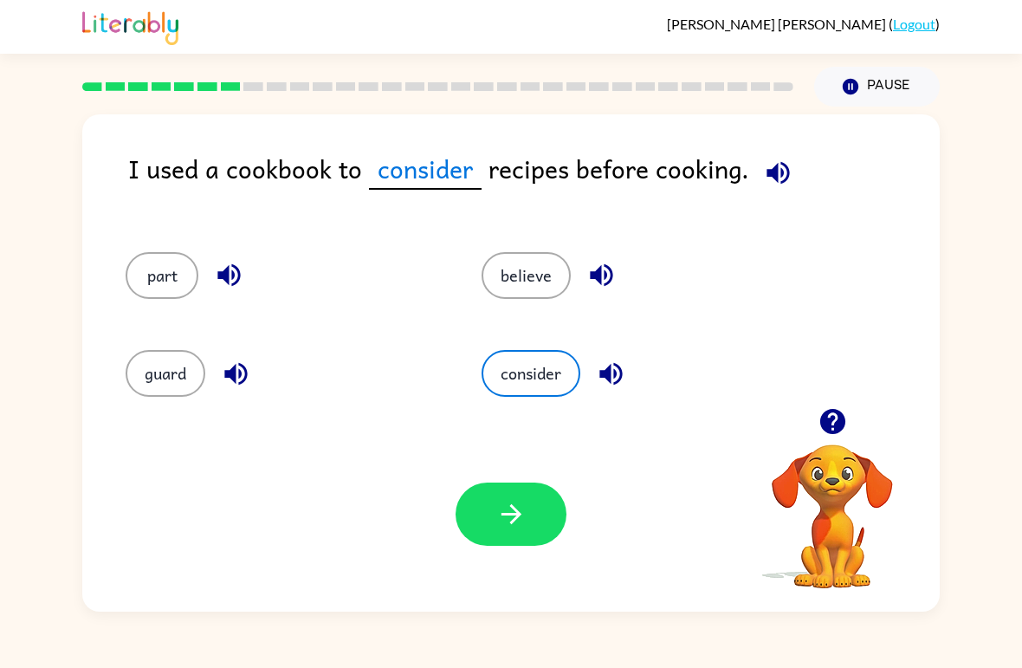
click at [507, 514] on icon "button" at bounding box center [510, 514] width 20 height 20
